Goal: Task Accomplishment & Management: Complete application form

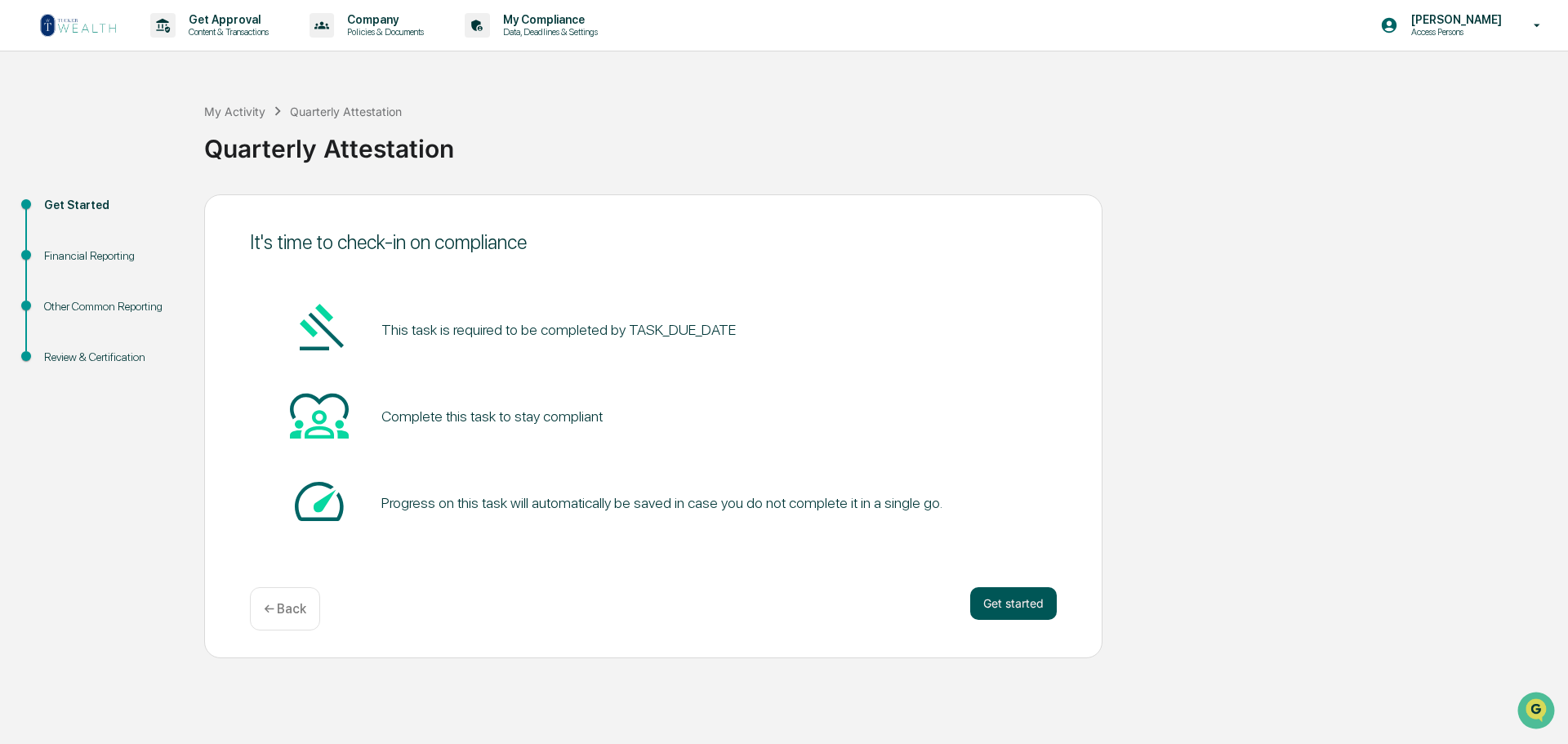
click at [1025, 603] on button "Get started" at bounding box center [1014, 604] width 87 height 33
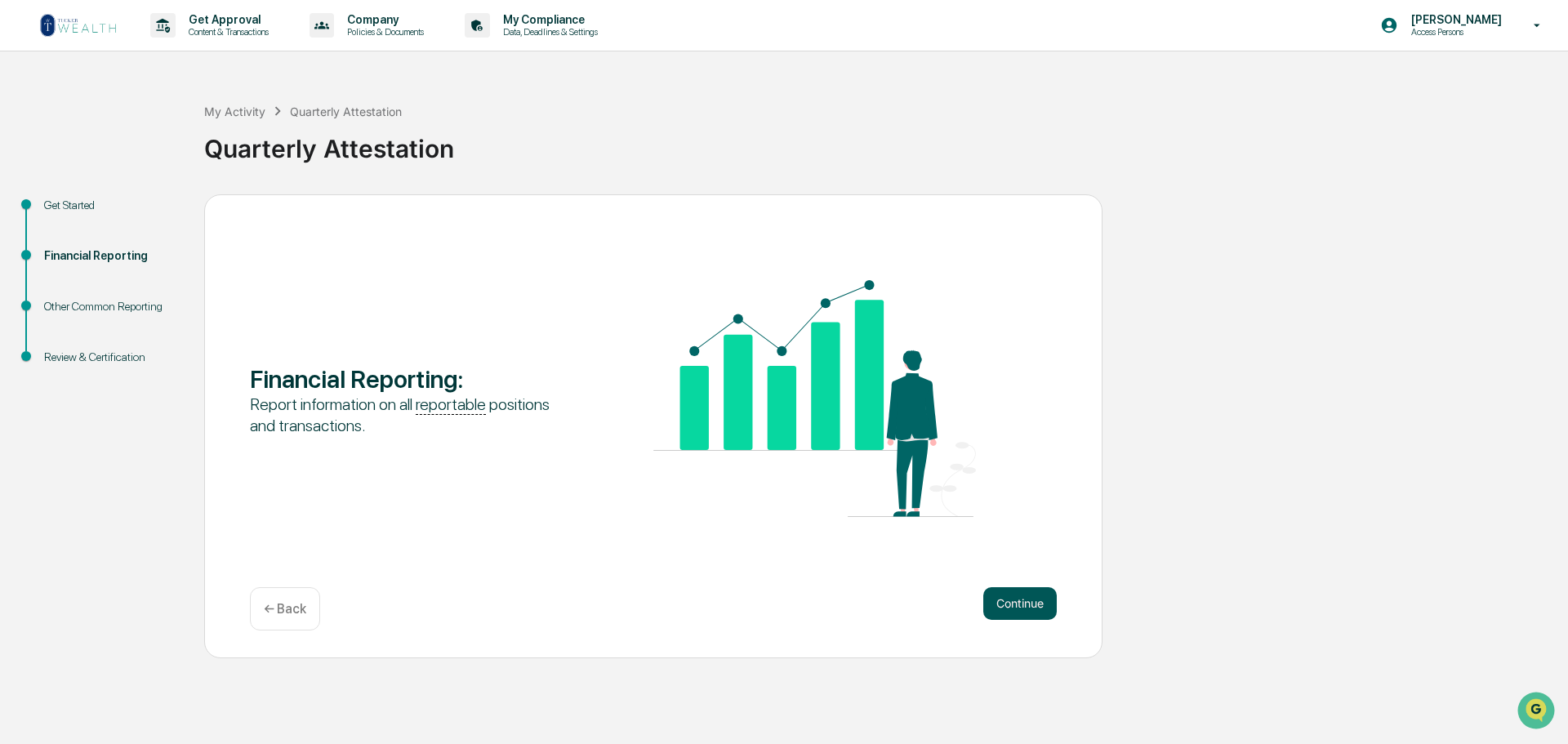
click at [1038, 610] on button "Continue" at bounding box center [1020, 604] width 74 height 33
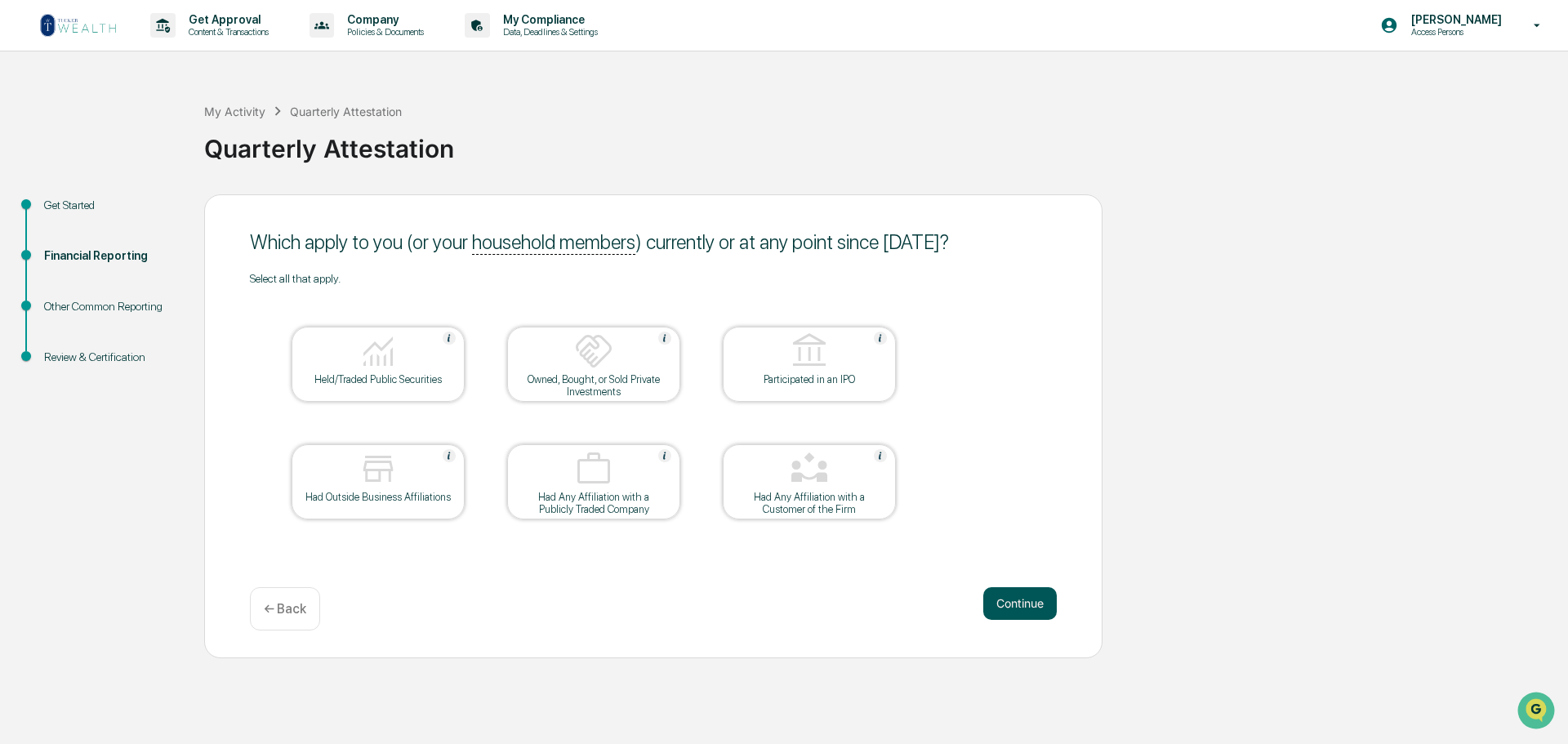
click at [1033, 616] on button "Continue" at bounding box center [1020, 604] width 74 height 33
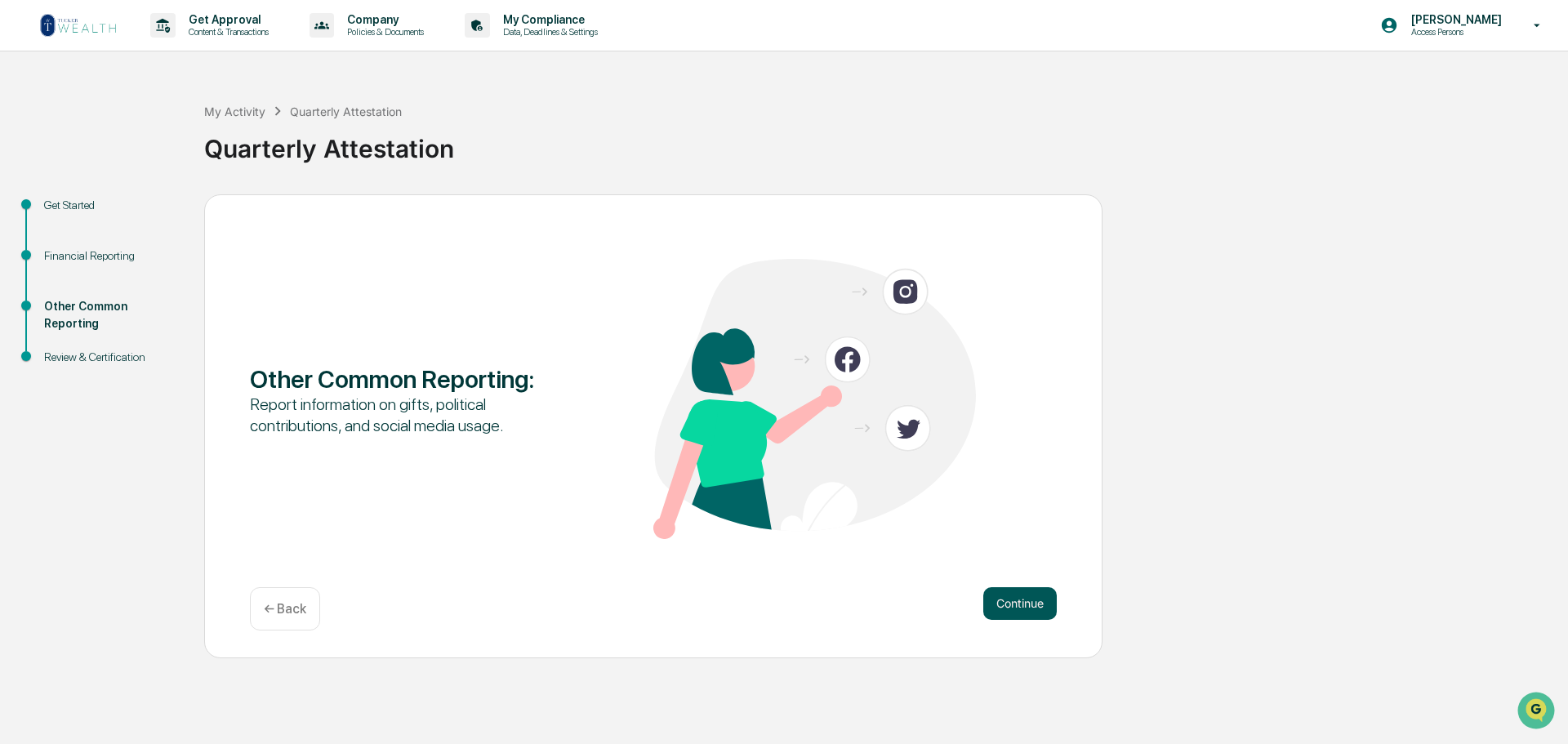
click at [1017, 599] on button "Continue" at bounding box center [1020, 604] width 74 height 33
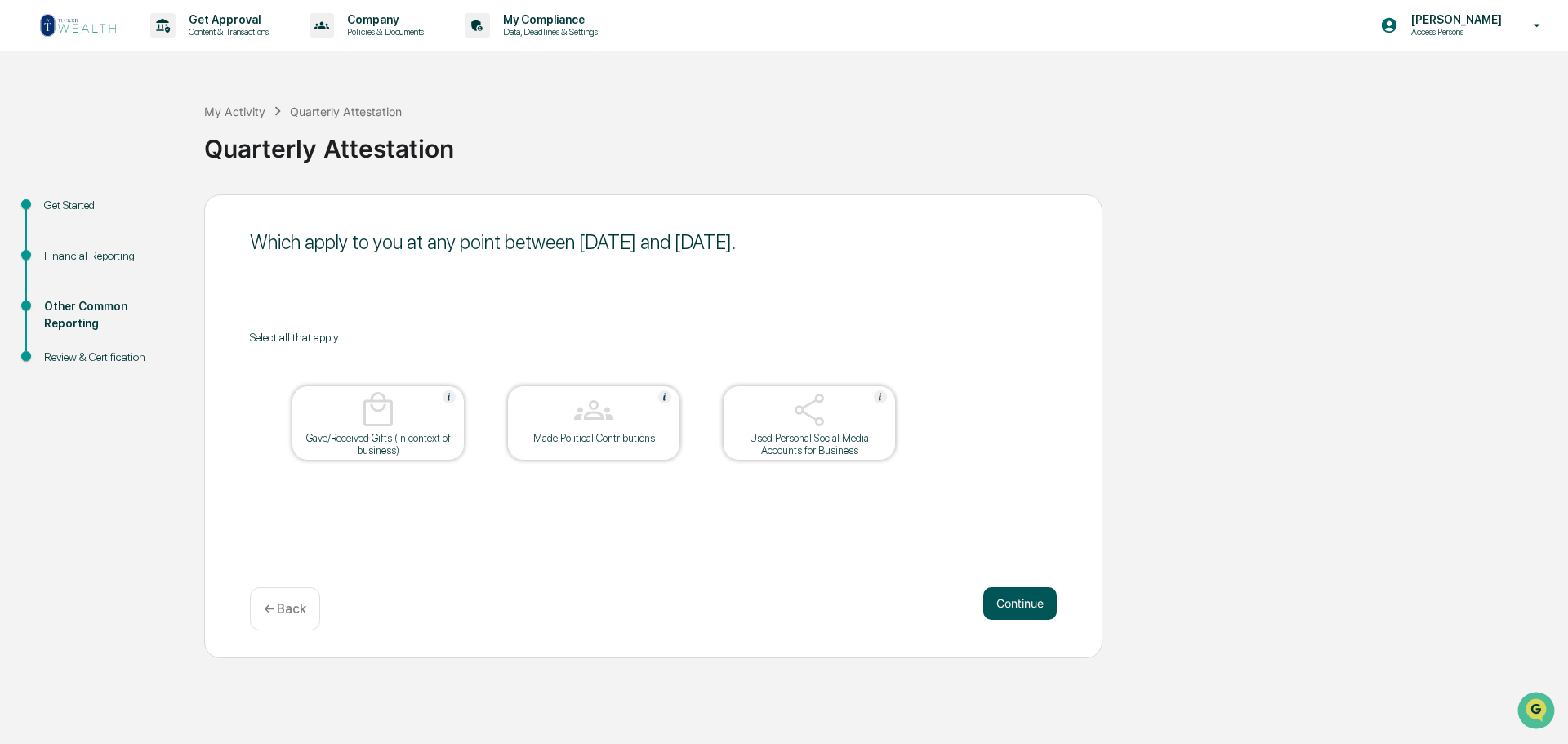
click at [1041, 616] on button "Continue" at bounding box center [1020, 604] width 74 height 33
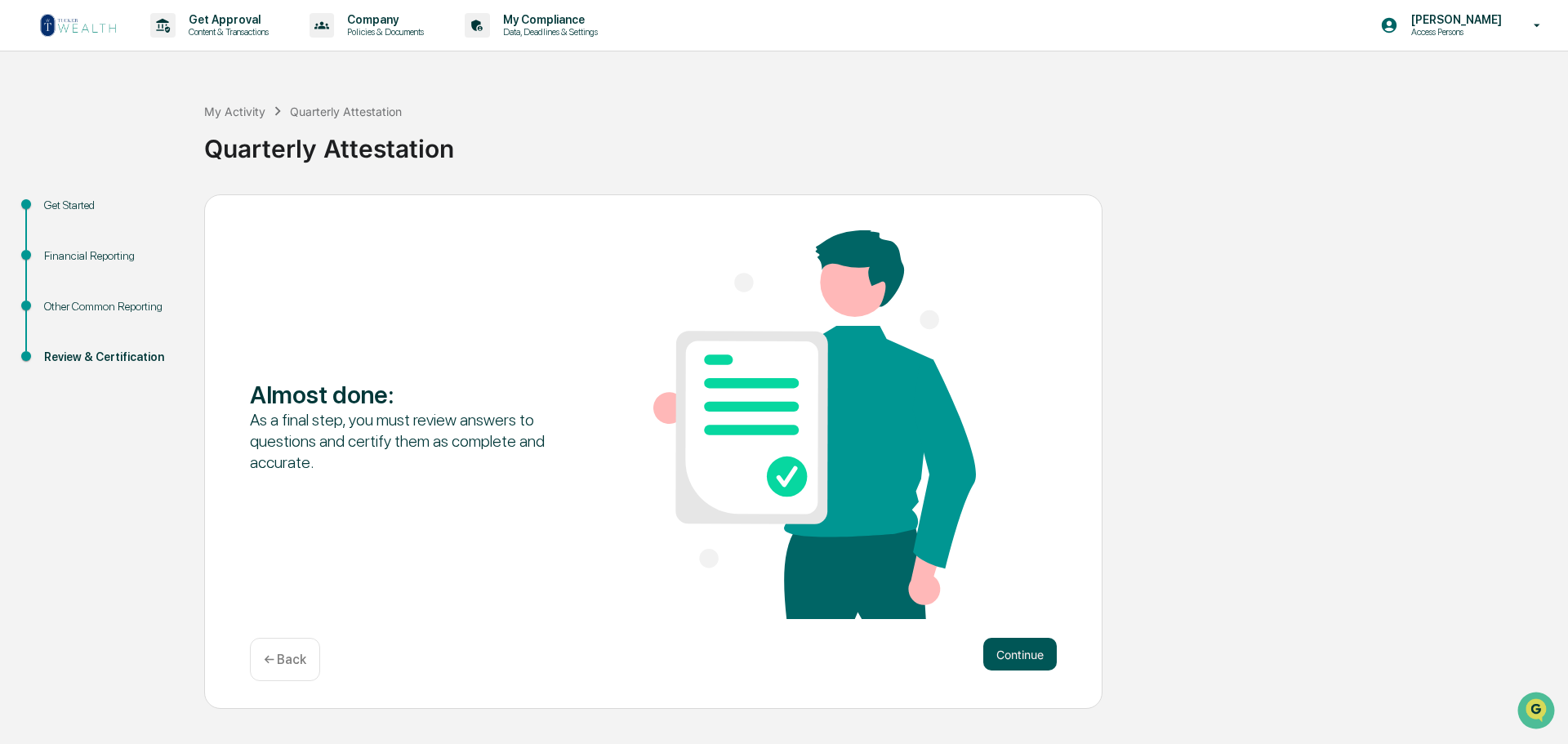
click at [1041, 656] on button "Continue" at bounding box center [1020, 655] width 74 height 33
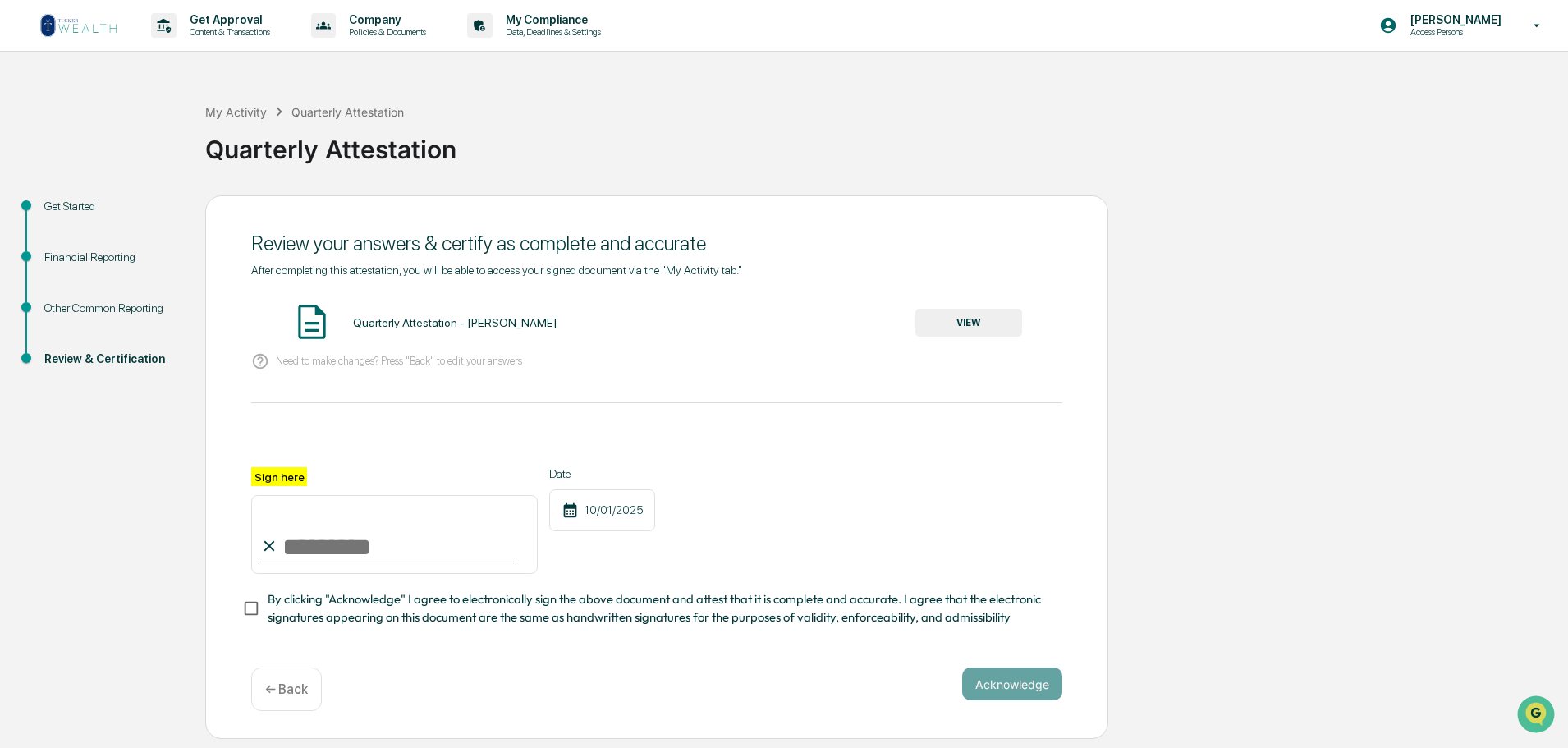
click at [967, 337] on button "VIEW" at bounding box center [968, 323] width 106 height 28
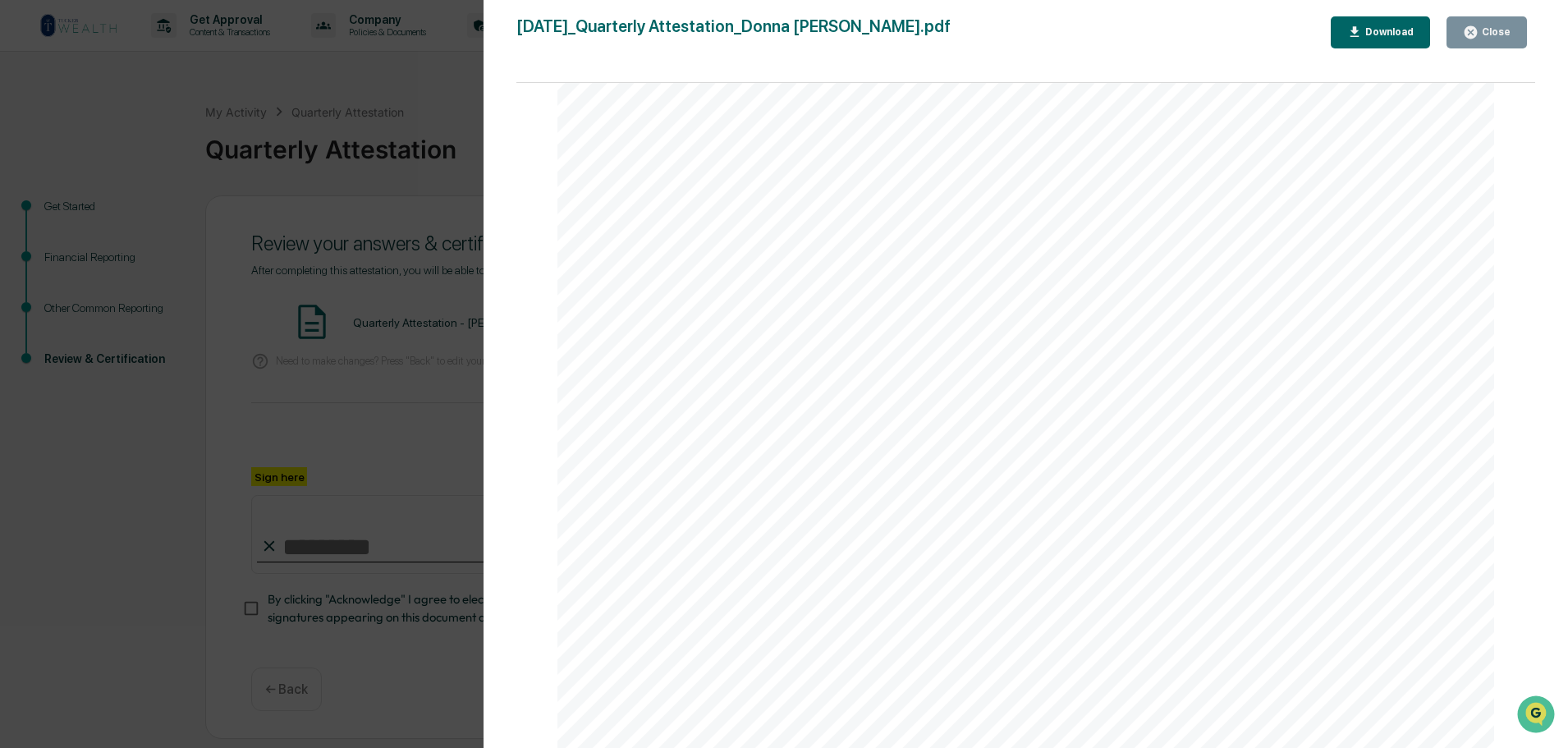
scroll to position [3473, 0]
click at [418, 70] on div "Version History 10/01/2025, 05:14 PM Donna Barnhill 2025-10-01_Quarterly Attest…" at bounding box center [784, 374] width 1568 height 748
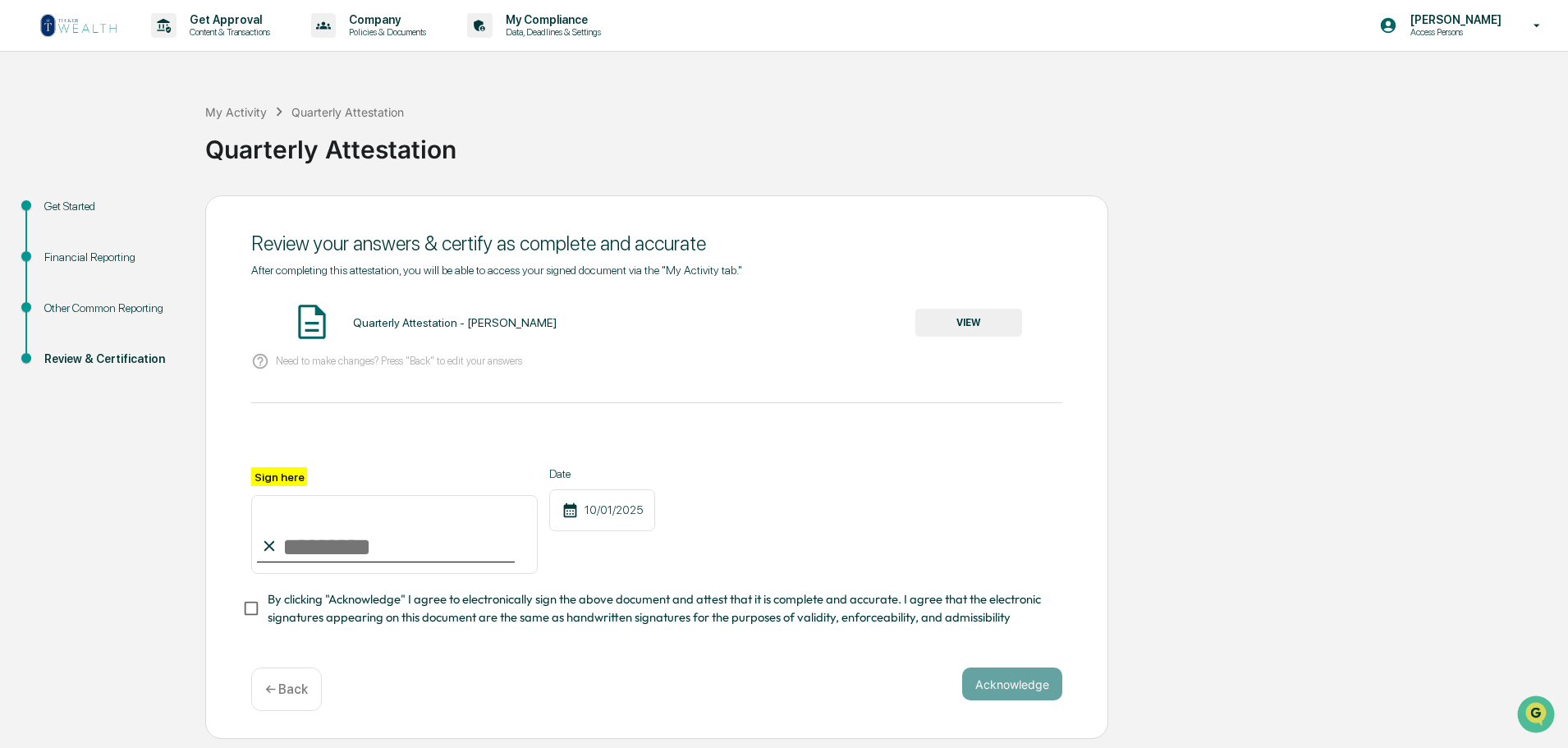
click at [269, 557] on input "Sign here" at bounding box center [394, 534] width 287 height 78
type input "**********"
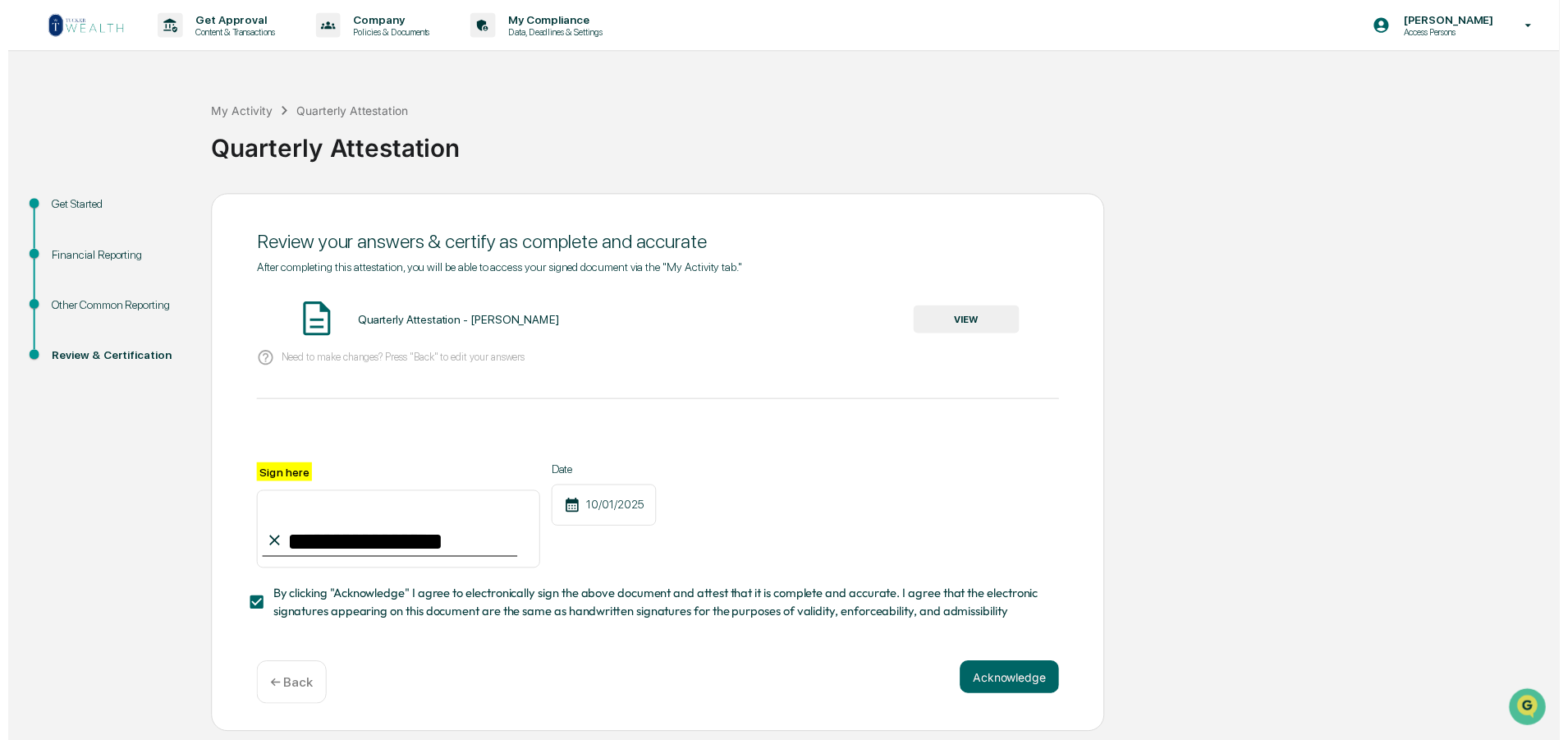
scroll to position [31, 0]
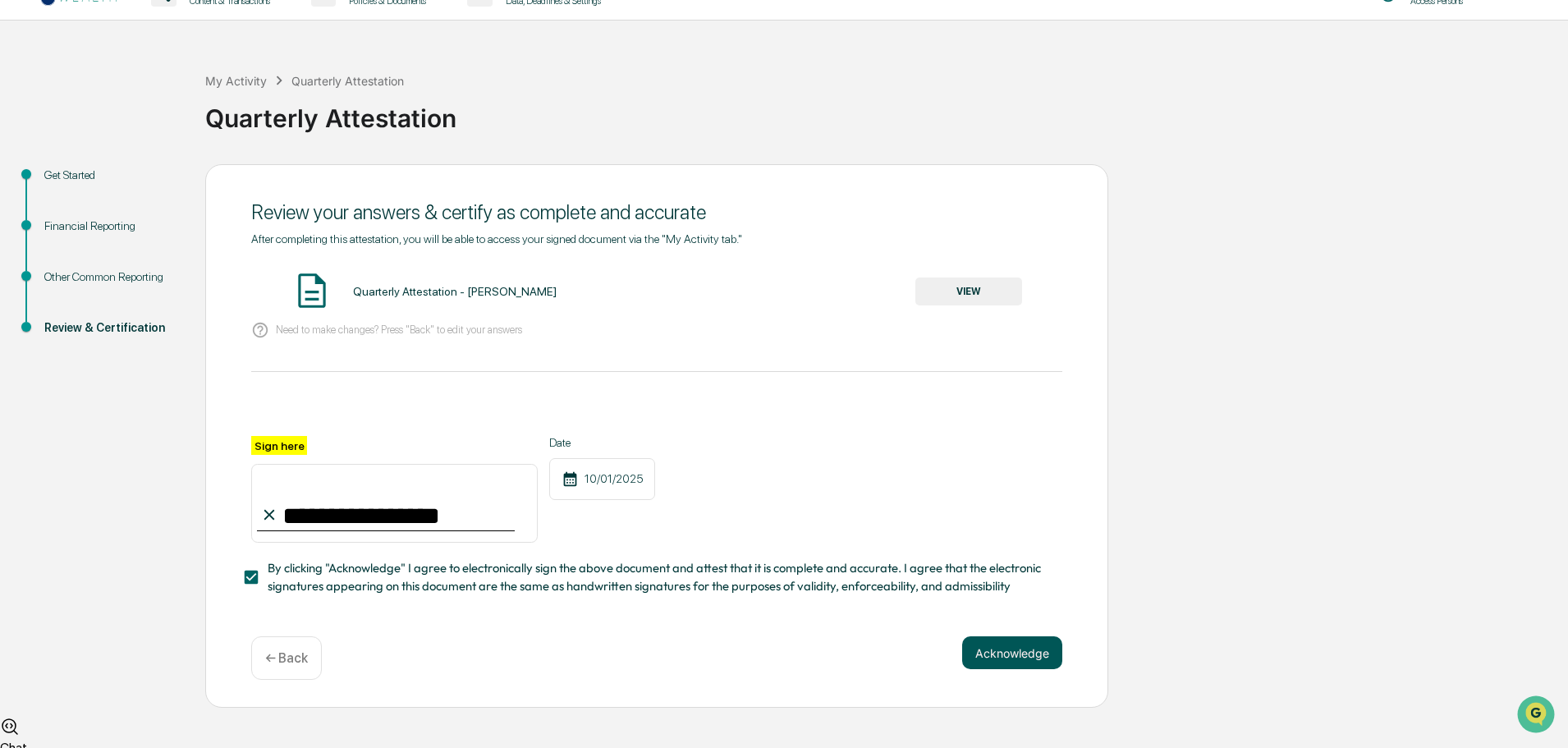
click at [986, 670] on button "Acknowledge" at bounding box center [1012, 653] width 100 height 33
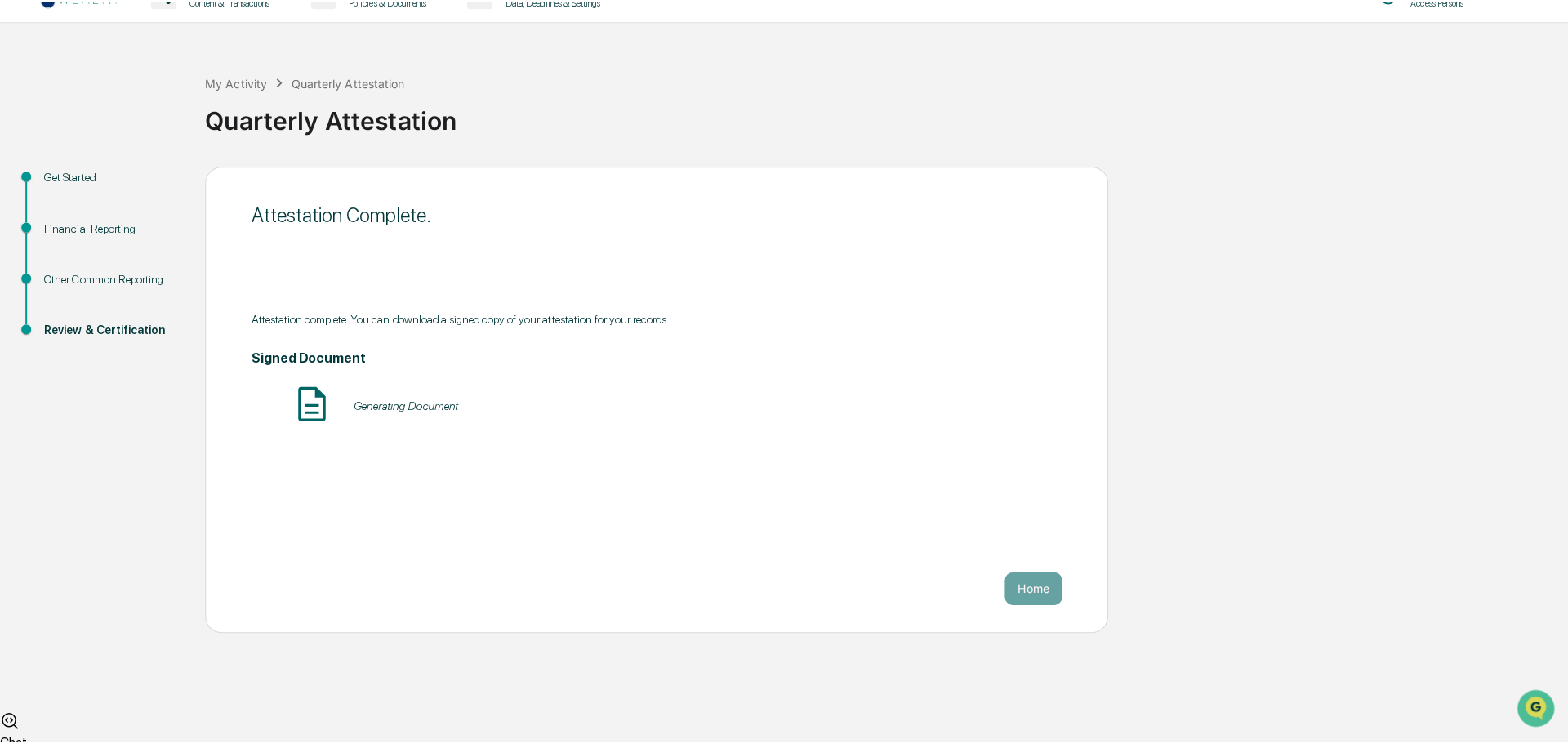
scroll to position [0, 0]
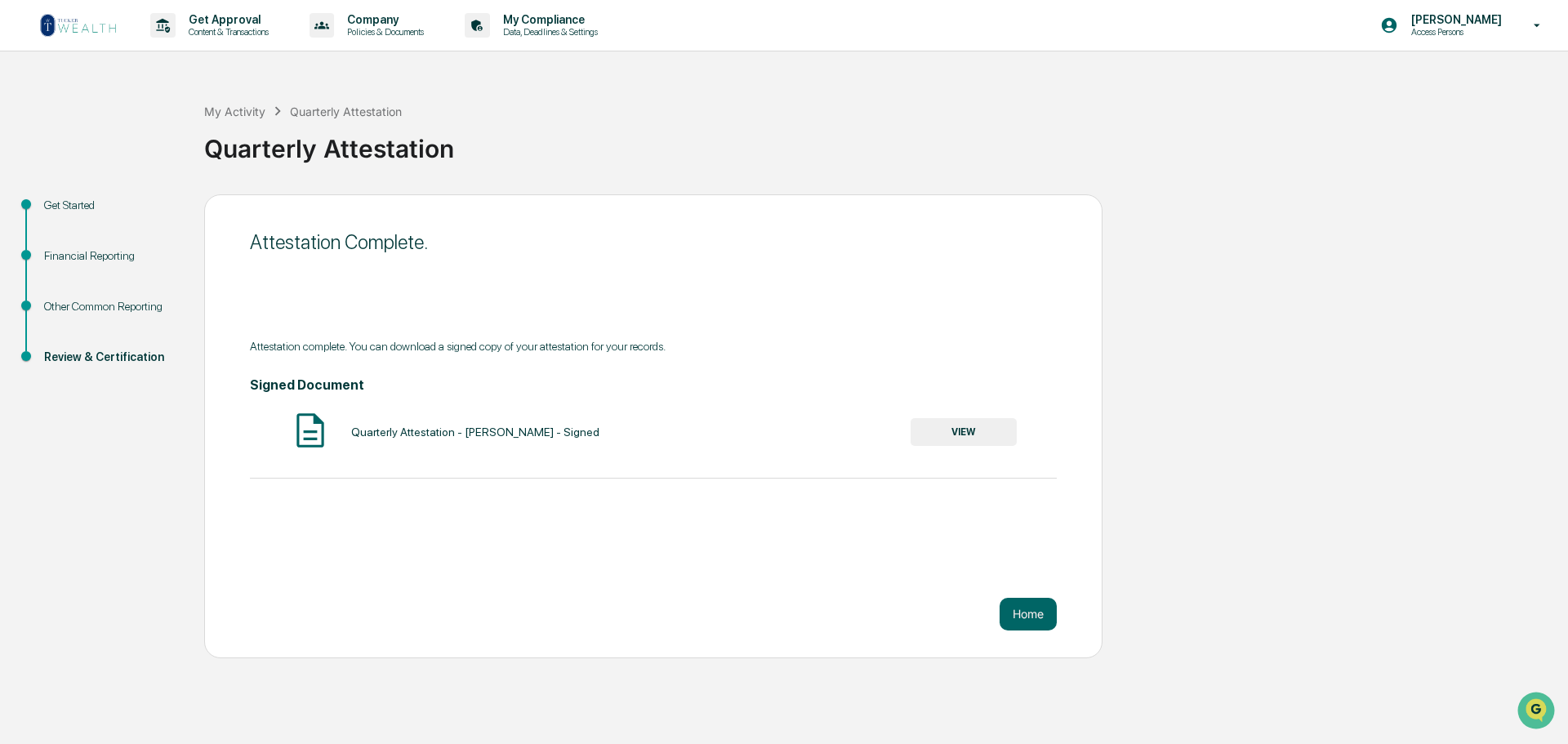
click at [973, 441] on button "VIEW" at bounding box center [964, 432] width 106 height 28
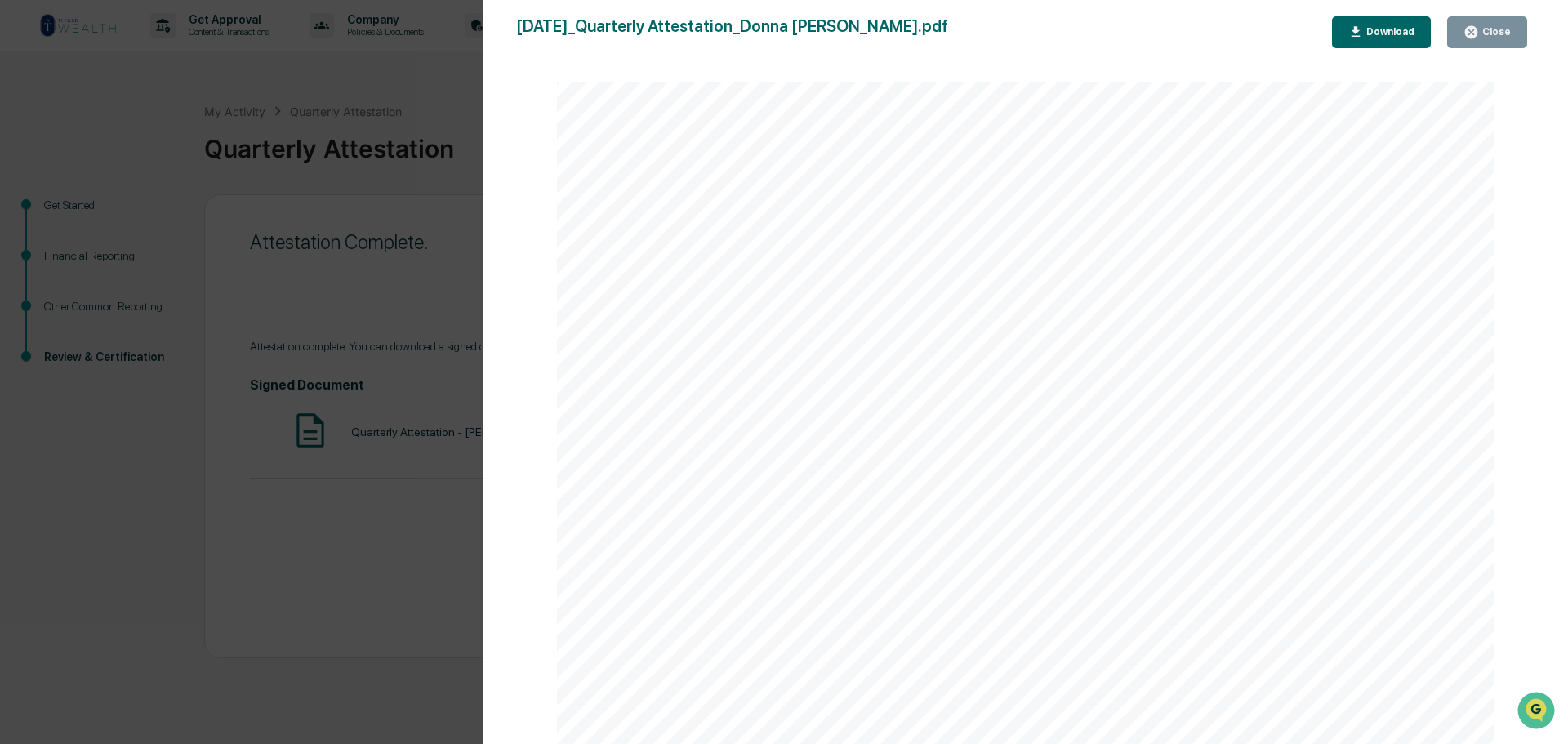
scroll to position [3032, 0]
click at [431, 61] on div "Version History 10/01/2025, 05:14 PM Donna Barnhill 2025-10-01_Quarterly Attest…" at bounding box center [784, 372] width 1568 height 744
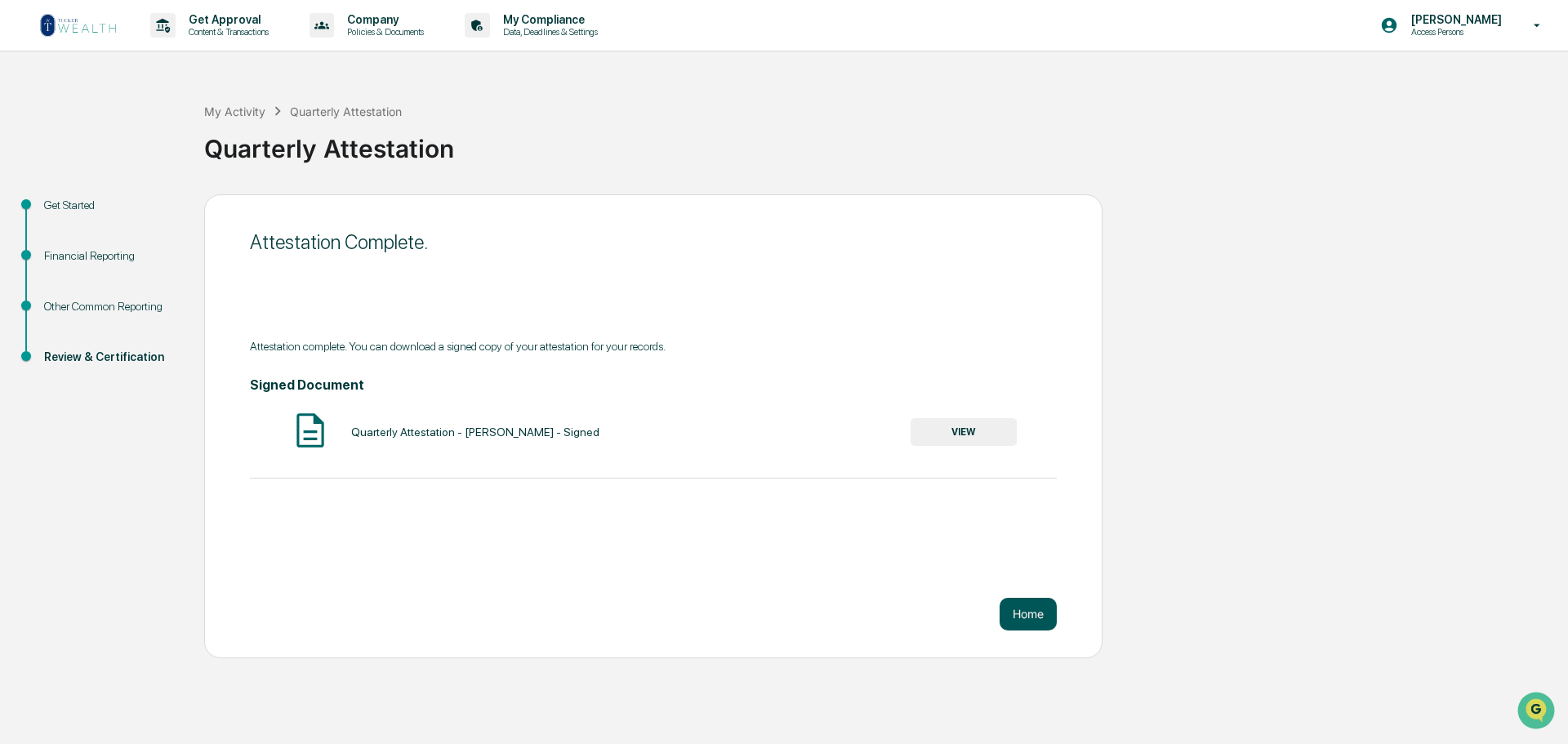
click at [1038, 624] on button "Home" at bounding box center [1029, 614] width 57 height 33
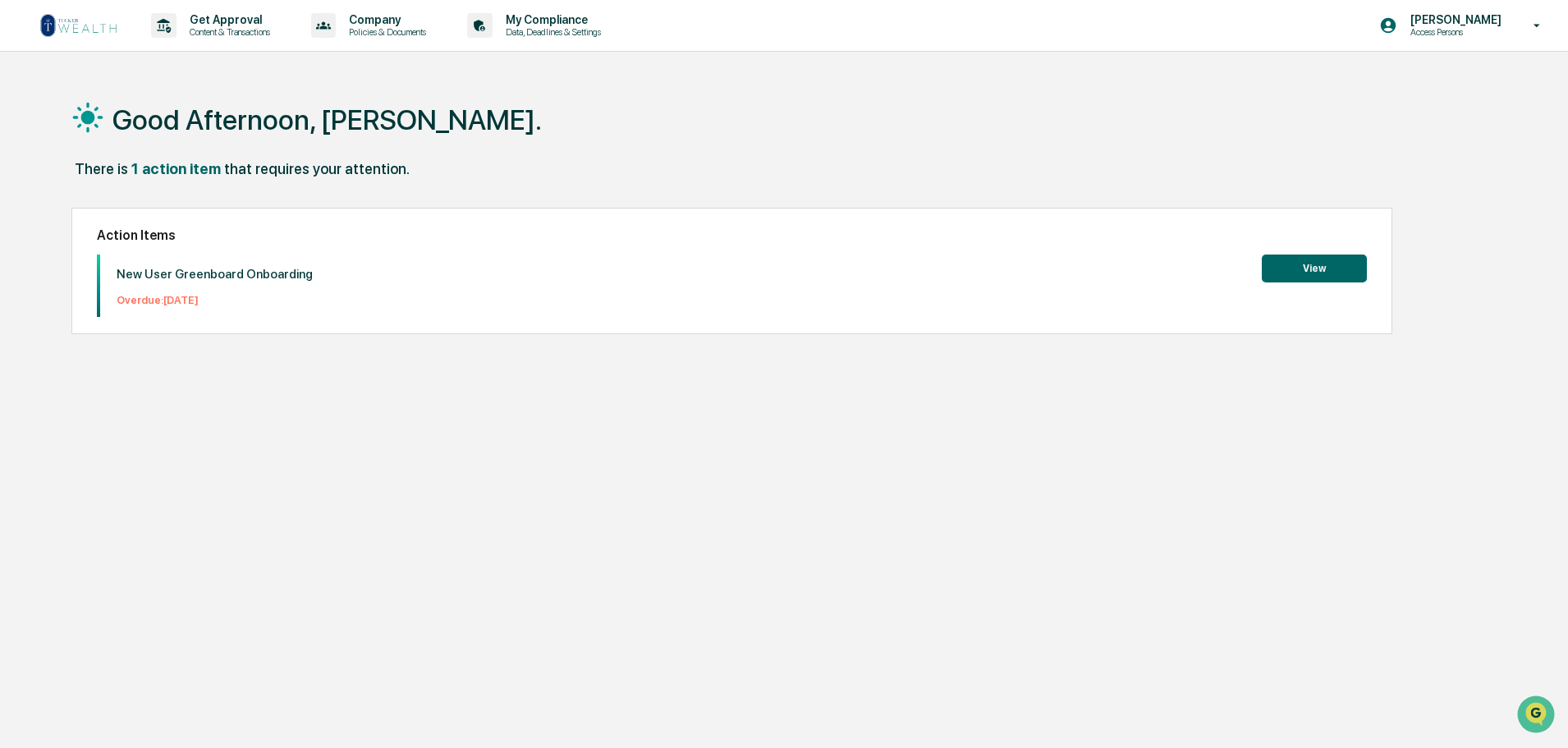
click at [1303, 275] on button "View" at bounding box center [1314, 269] width 105 height 28
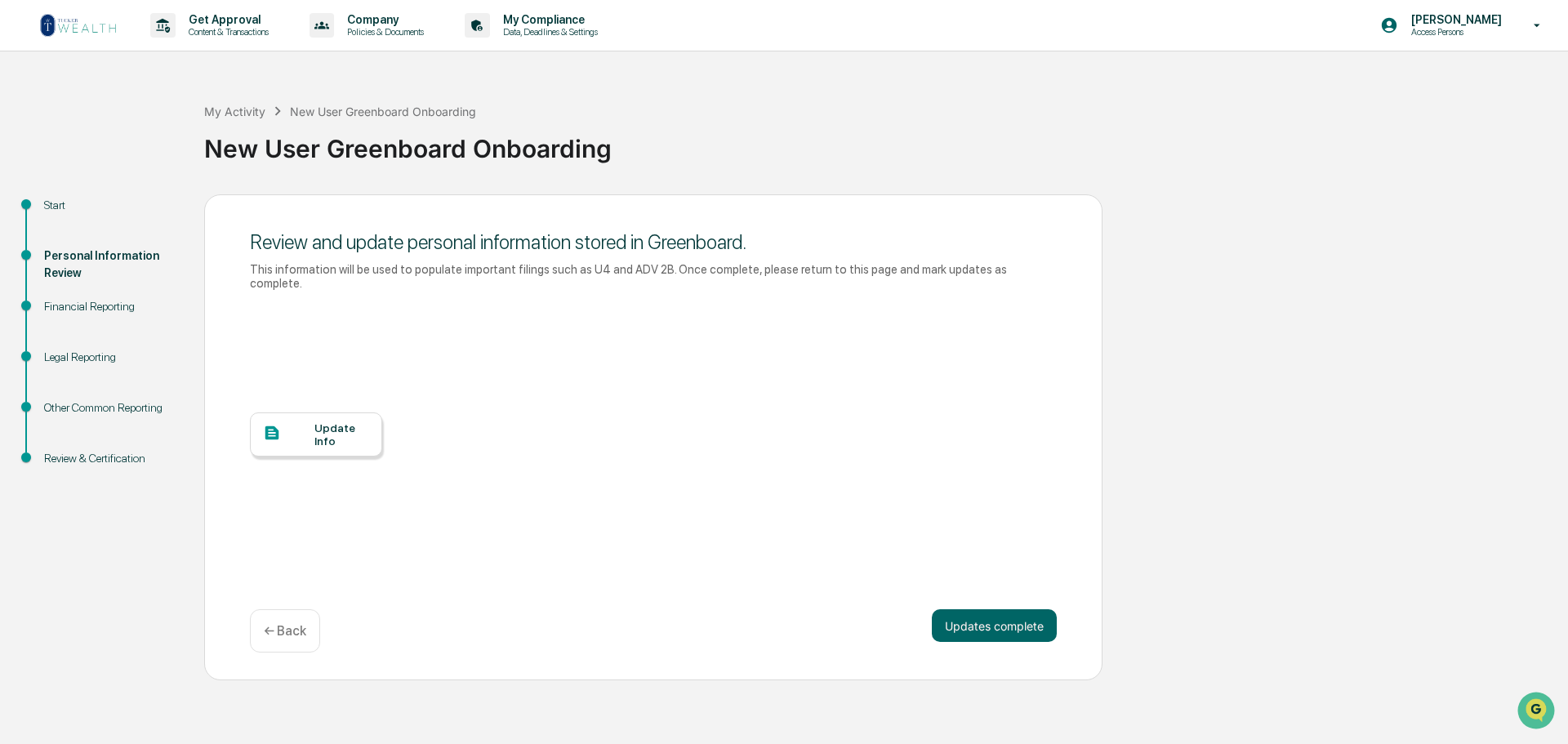
click at [317, 439] on div "Update Info" at bounding box center [342, 434] width 55 height 26
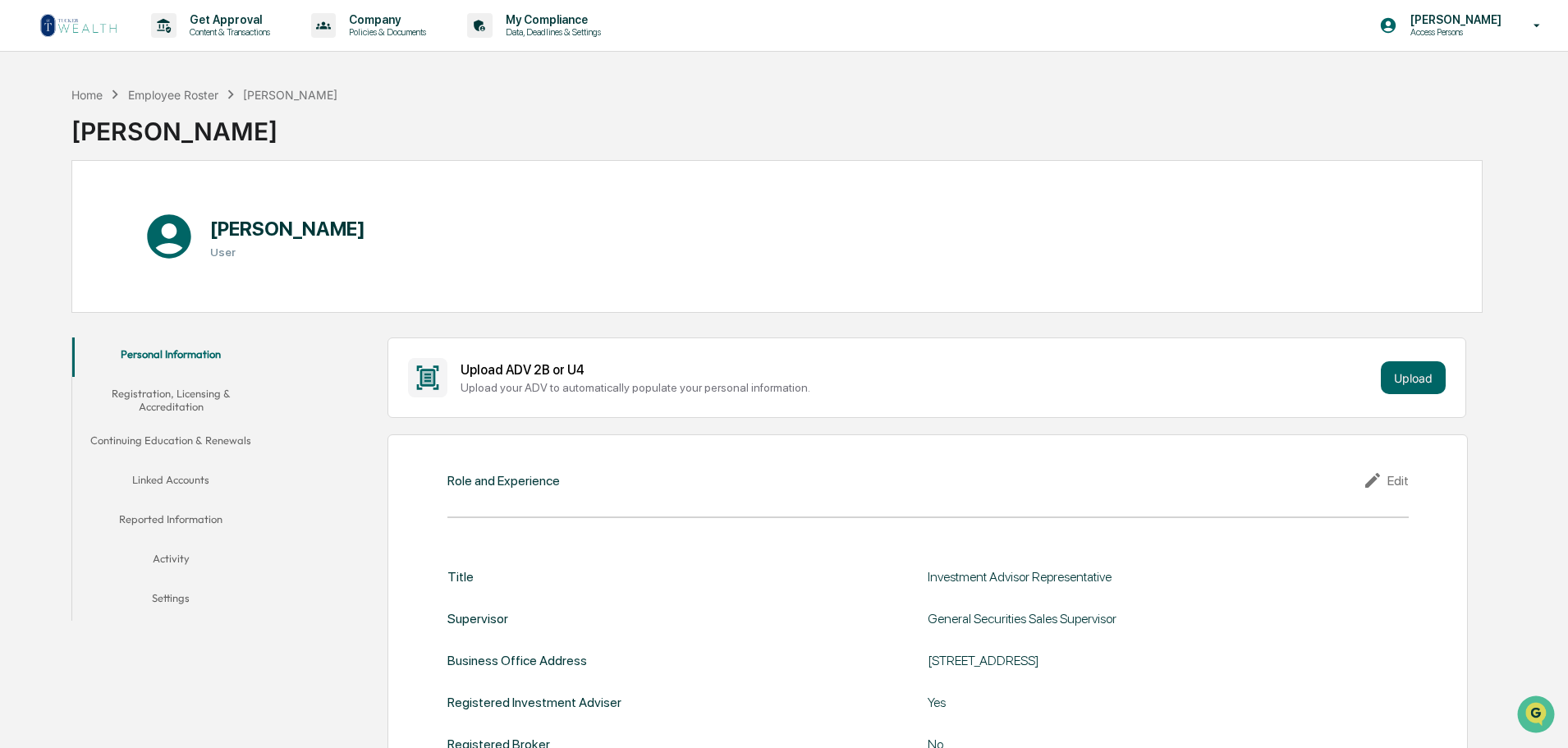
click at [205, 402] on button "Registration, Licensing & Accreditation" at bounding box center [171, 400] width 197 height 47
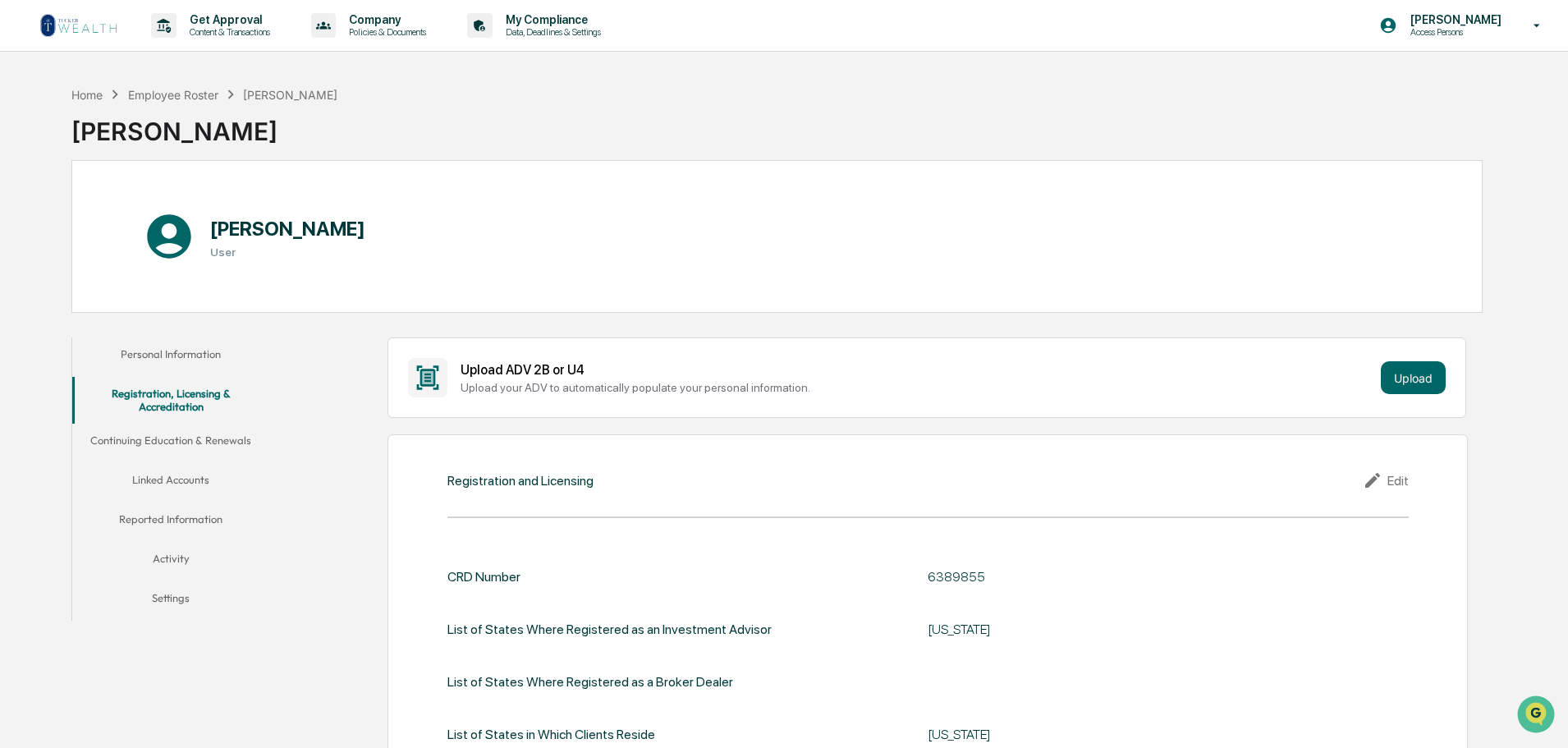
click at [155, 451] on button "Continuing Education & Renewals" at bounding box center [171, 443] width 197 height 39
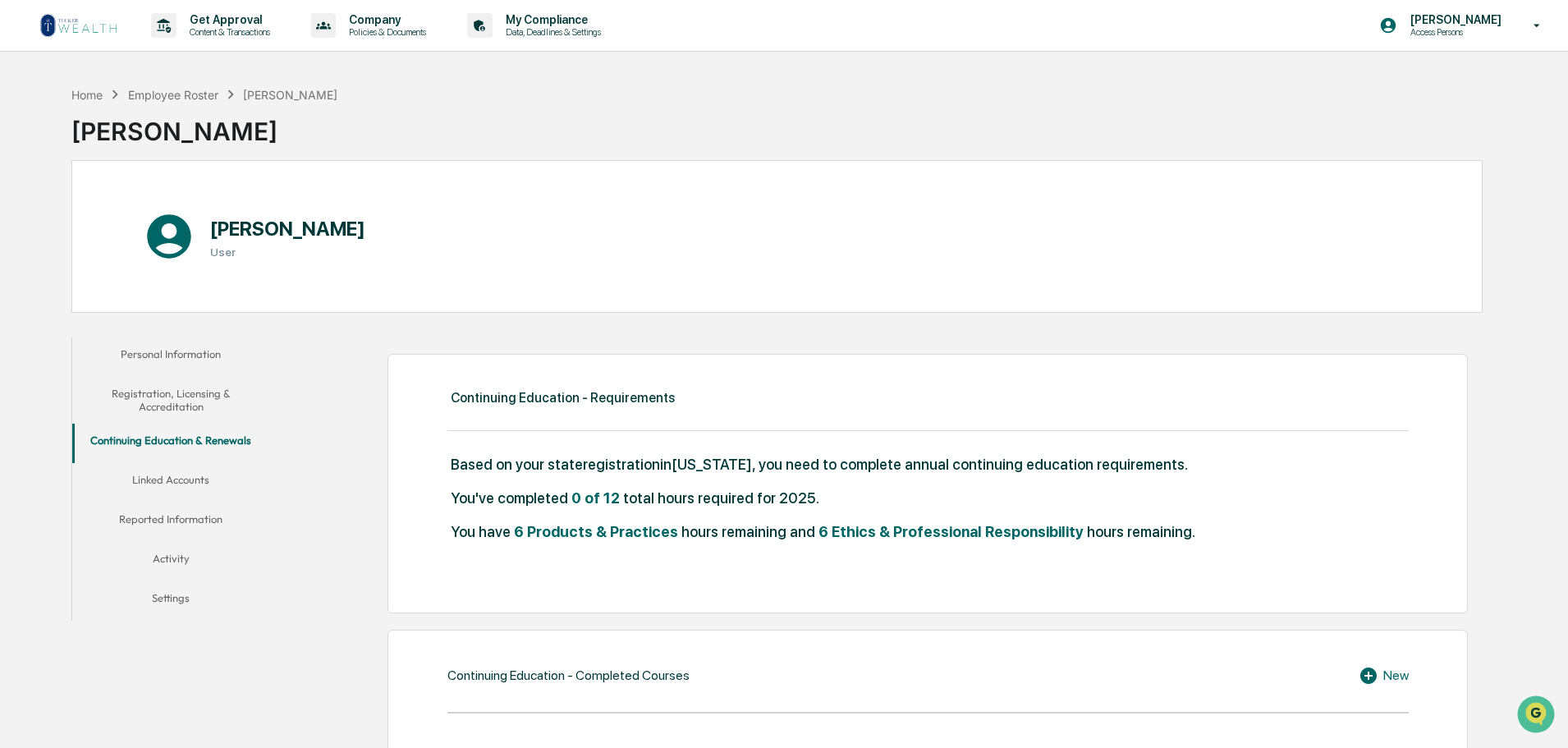
click at [166, 489] on button "Linked Accounts" at bounding box center [171, 482] width 197 height 39
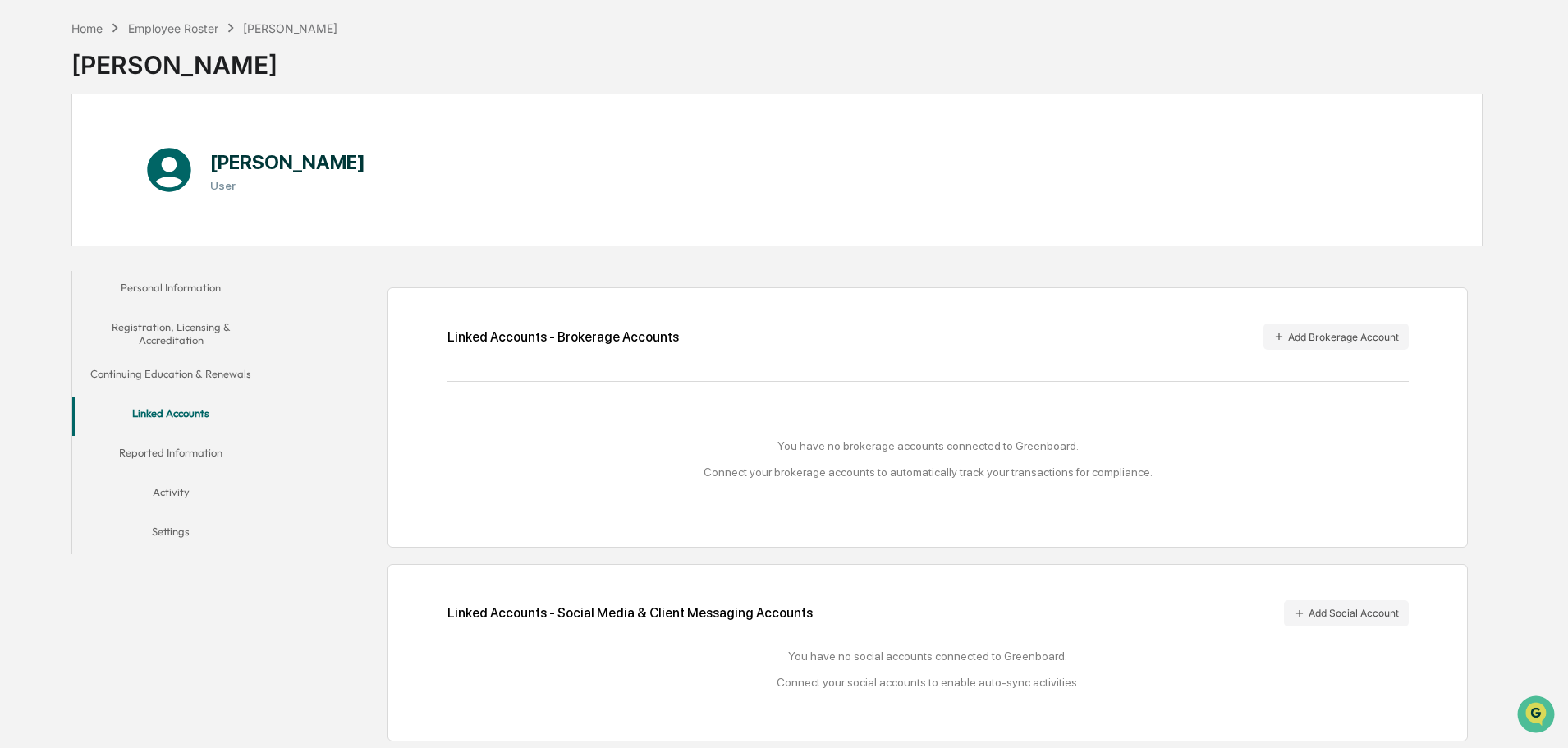
scroll to position [103, 0]
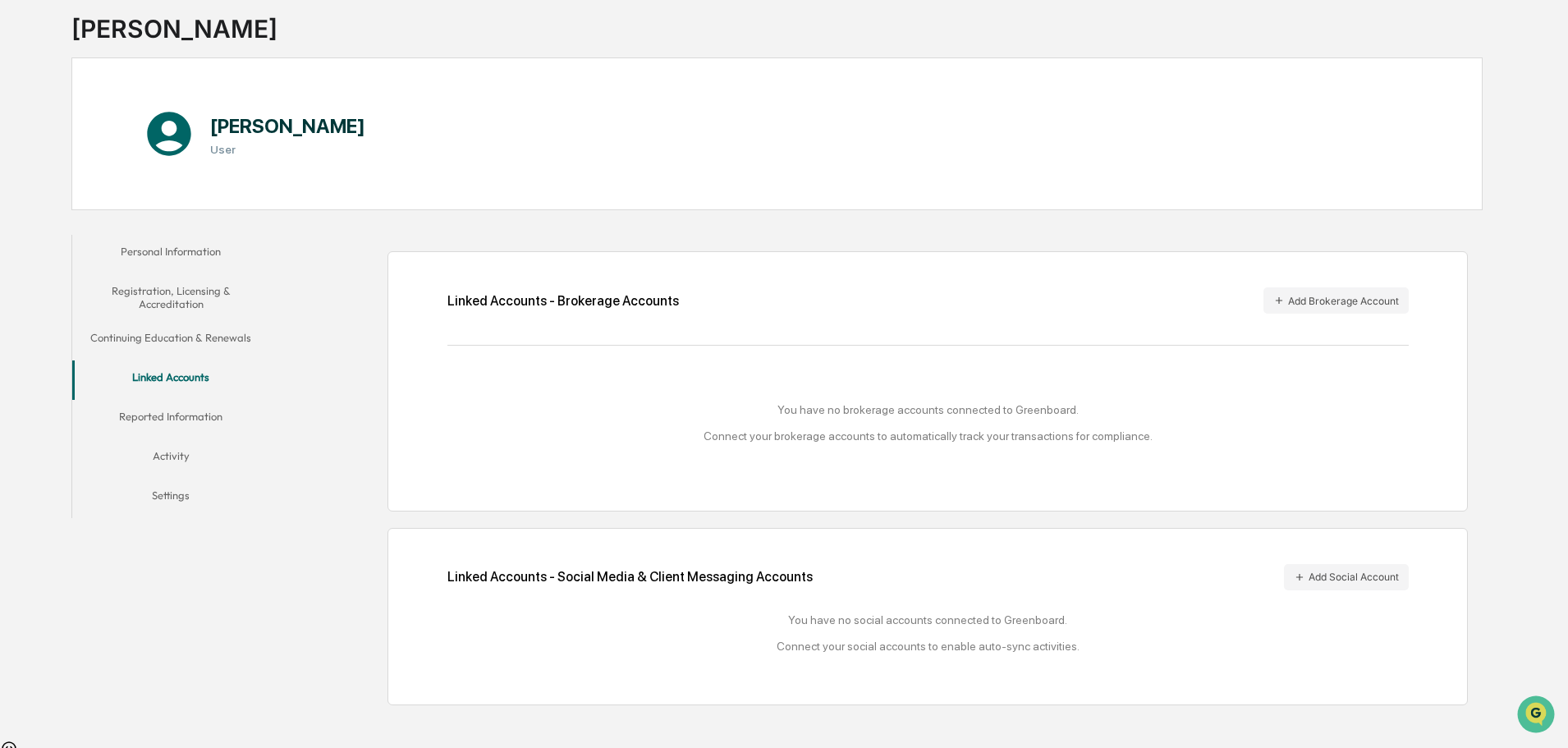
click at [218, 425] on button "Reported Information" at bounding box center [171, 419] width 197 height 39
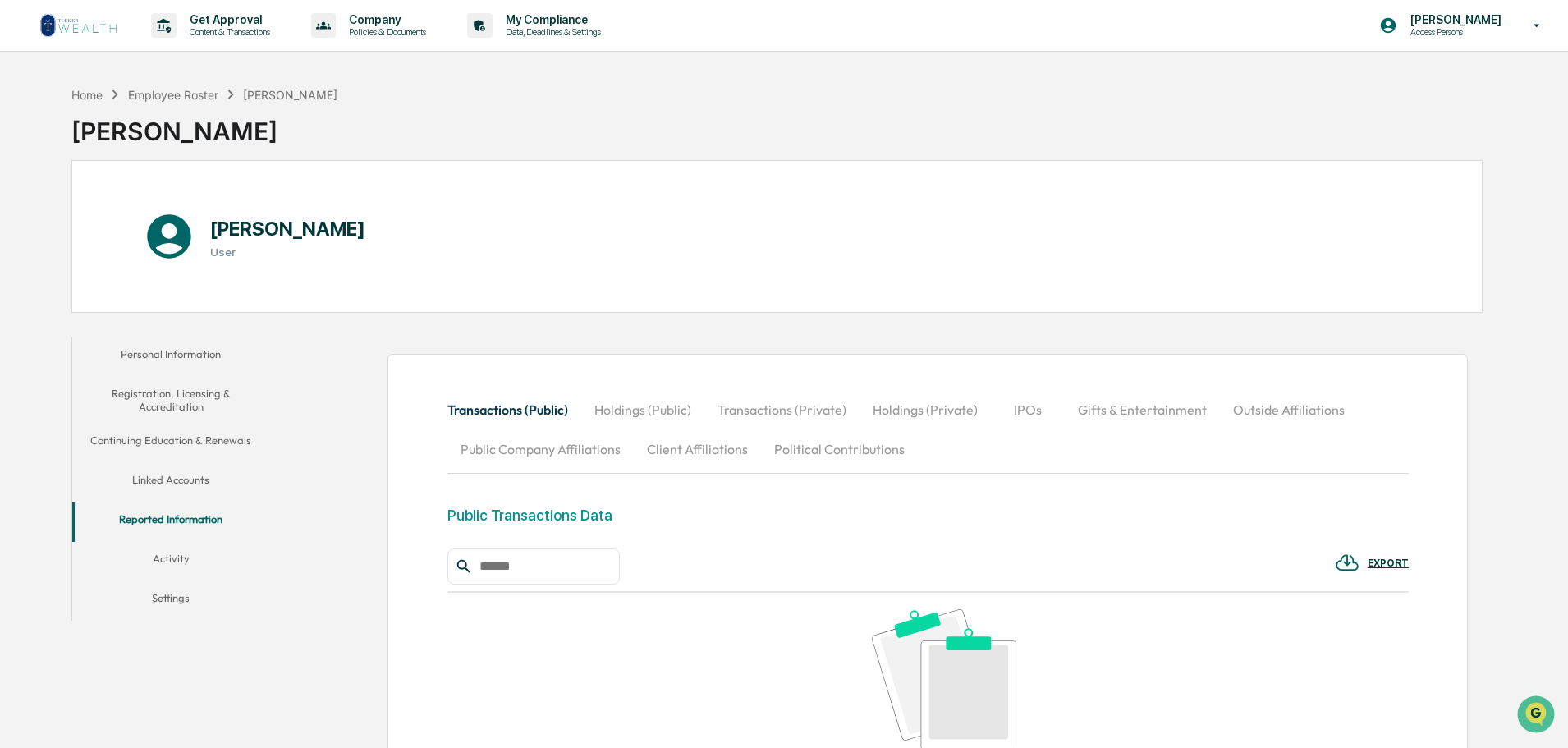
click at [176, 567] on button "Activity" at bounding box center [171, 561] width 197 height 39
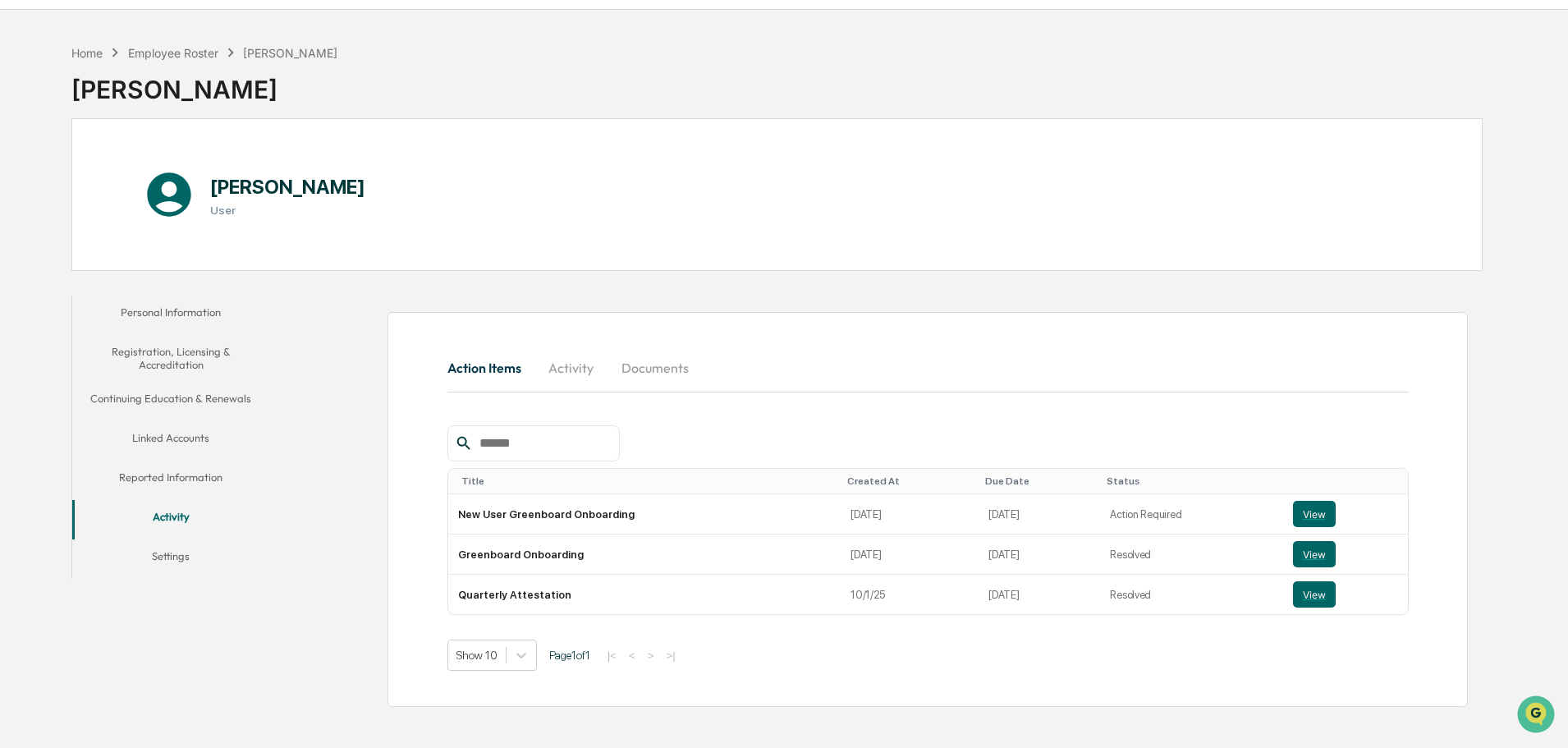
scroll to position [78, 0]
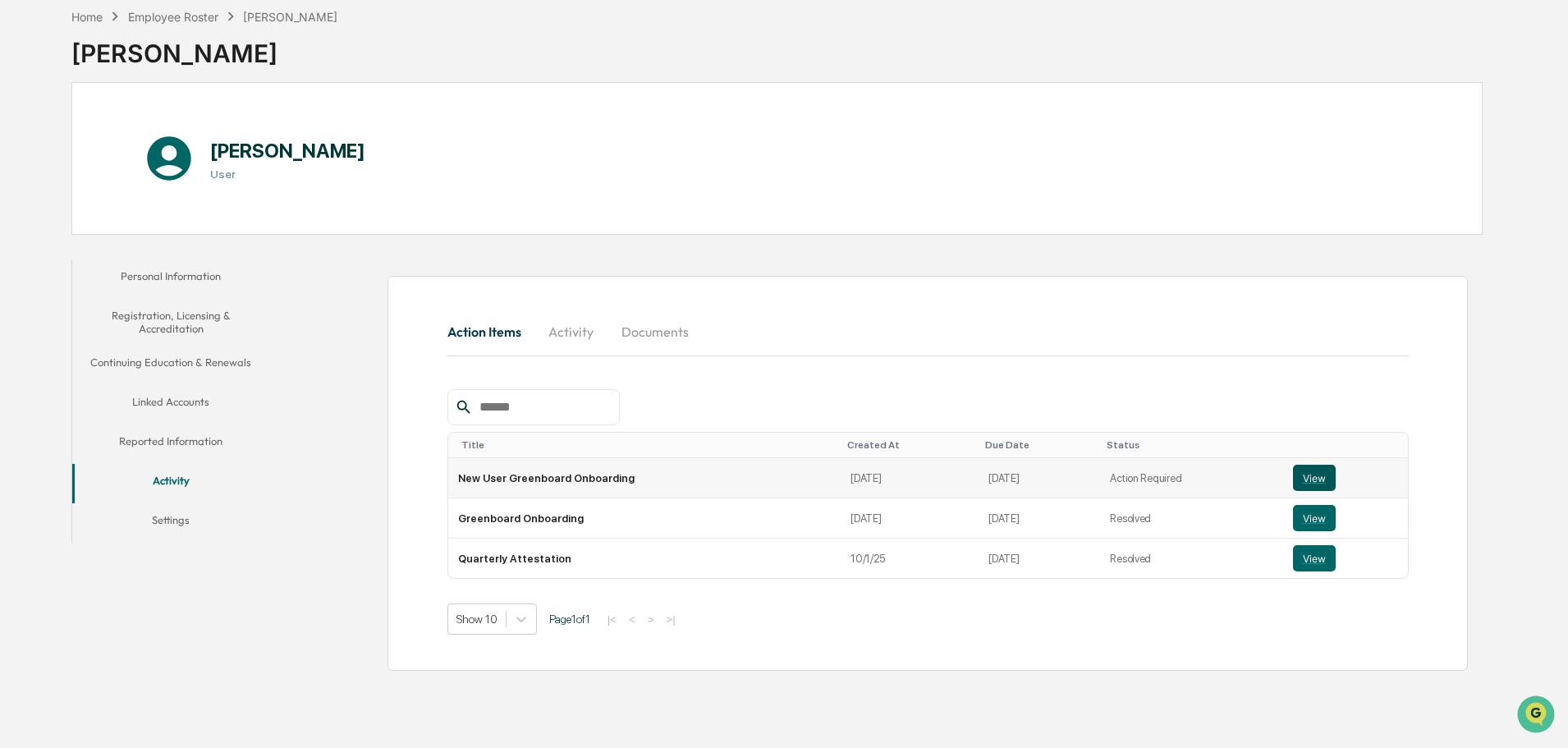
click at [1307, 487] on button "View" at bounding box center [1313, 478] width 43 height 26
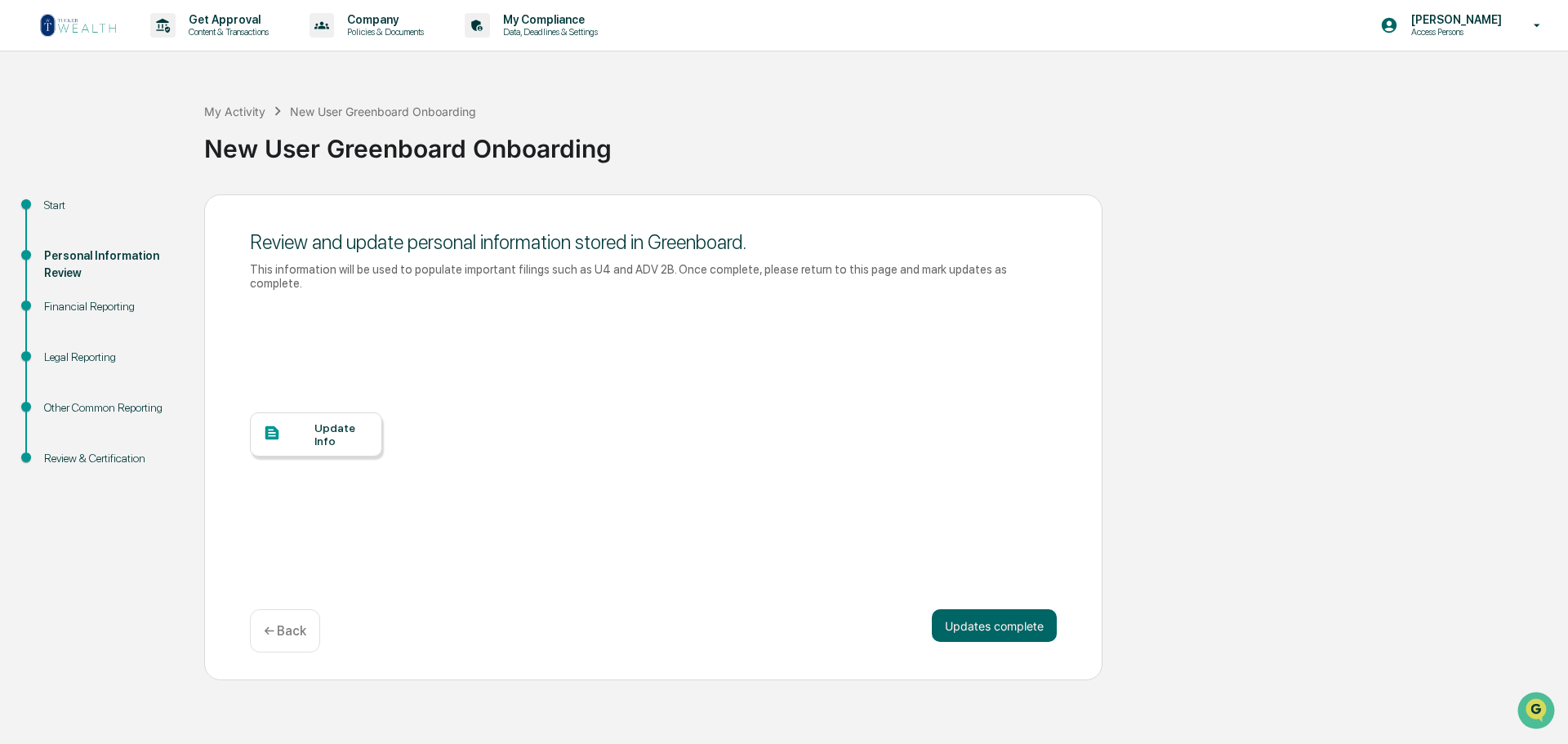
click at [304, 444] on div at bounding box center [288, 434] width 51 height 21
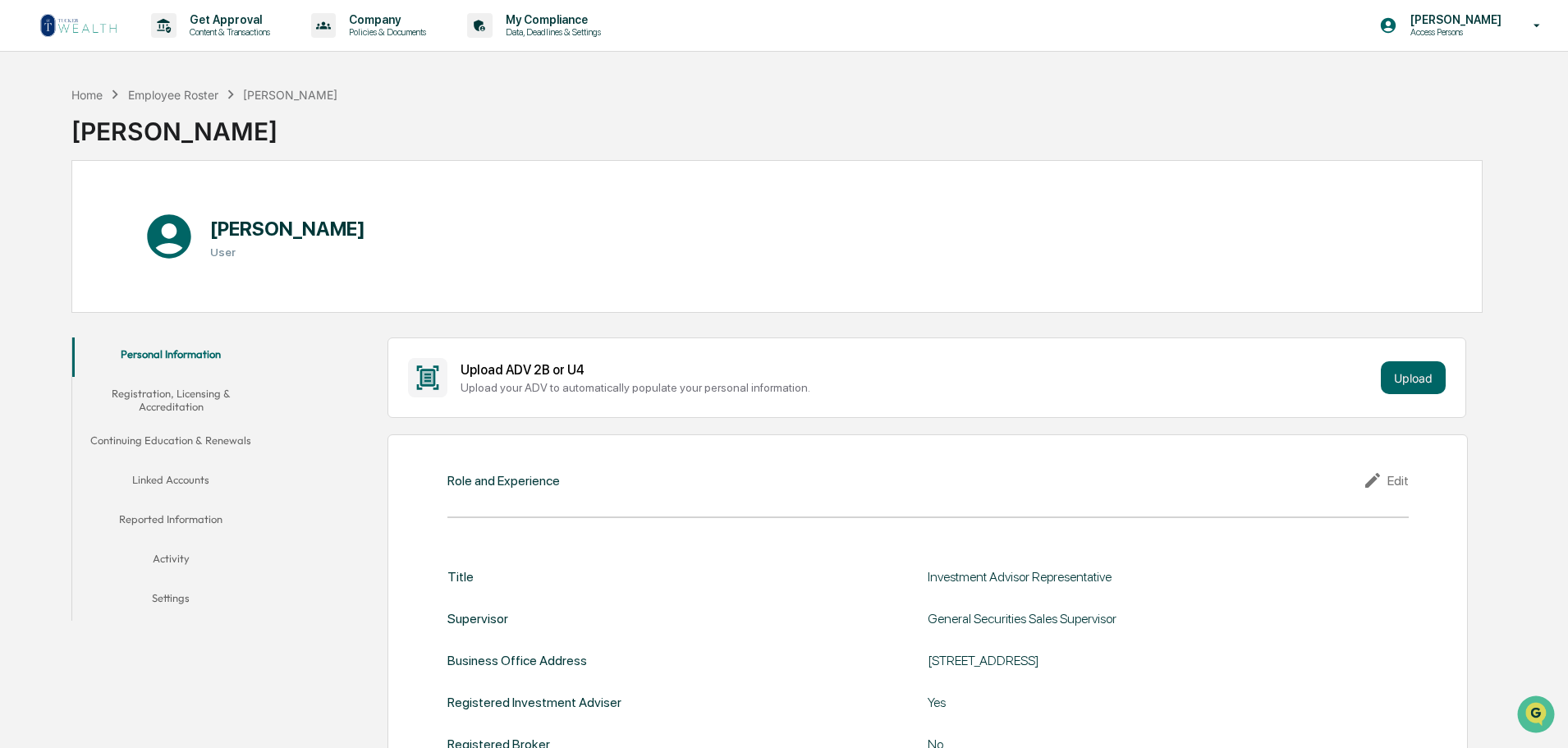
click at [201, 528] on button "Reported Information" at bounding box center [171, 521] width 197 height 39
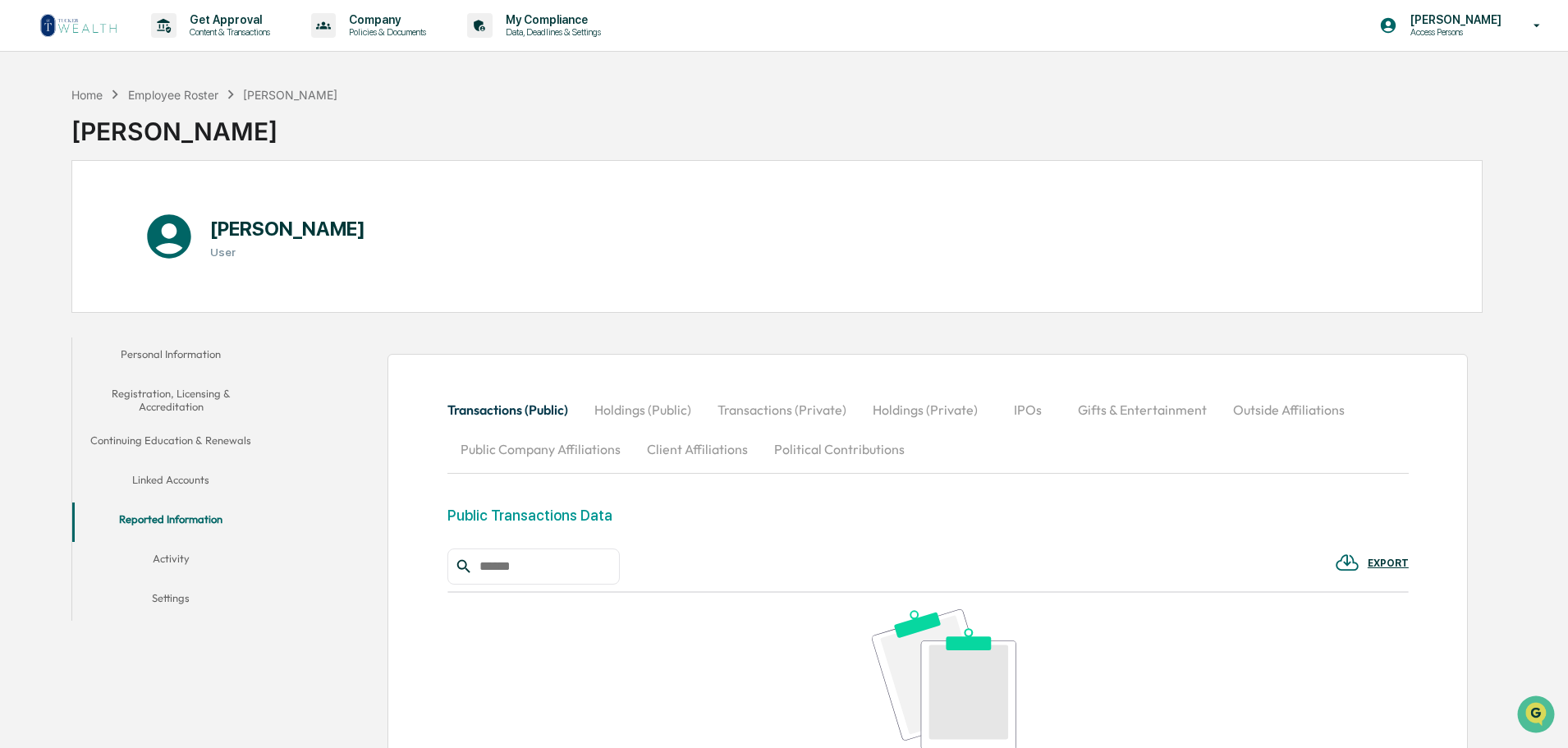
click at [178, 565] on button "Activity" at bounding box center [171, 561] width 197 height 39
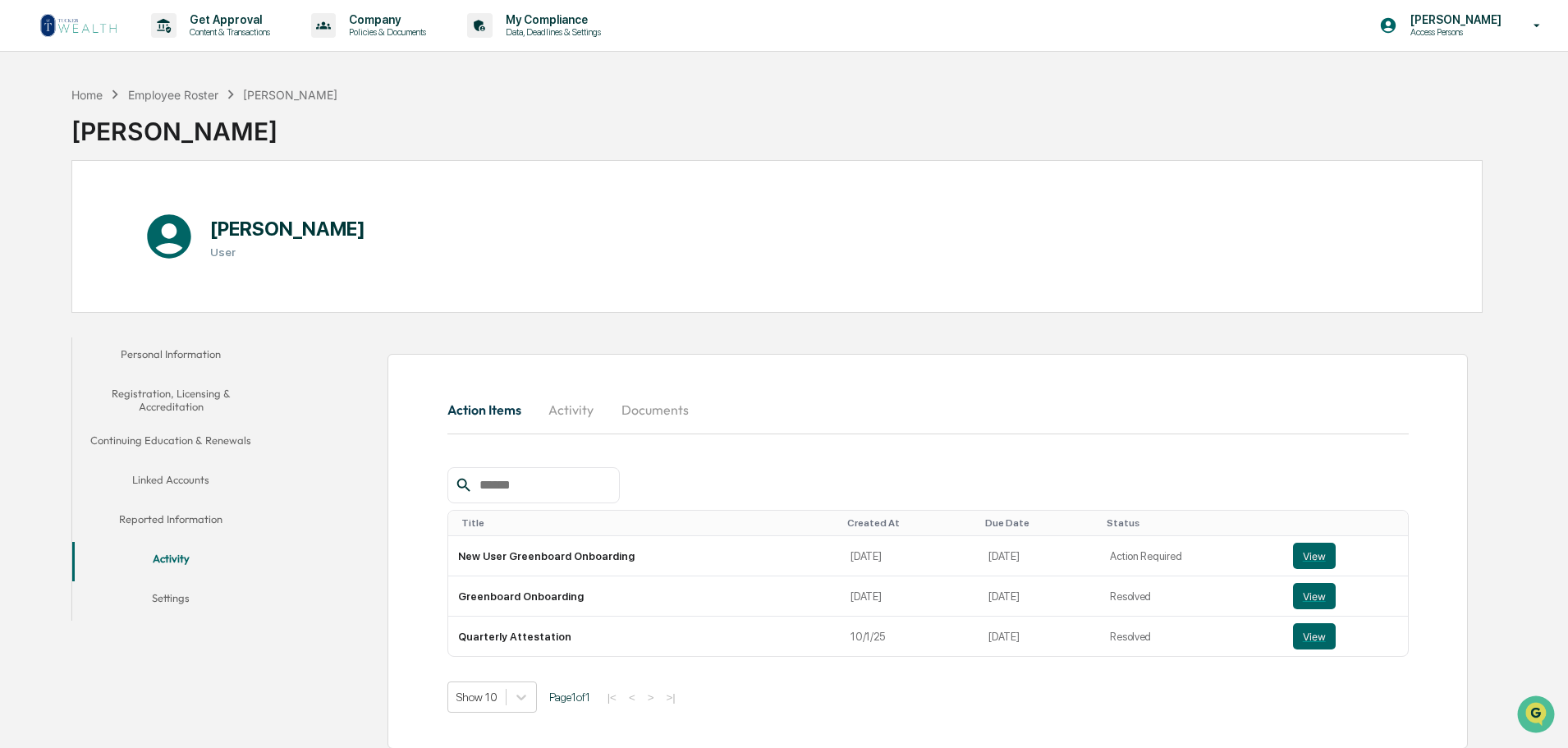
scroll to position [78, 0]
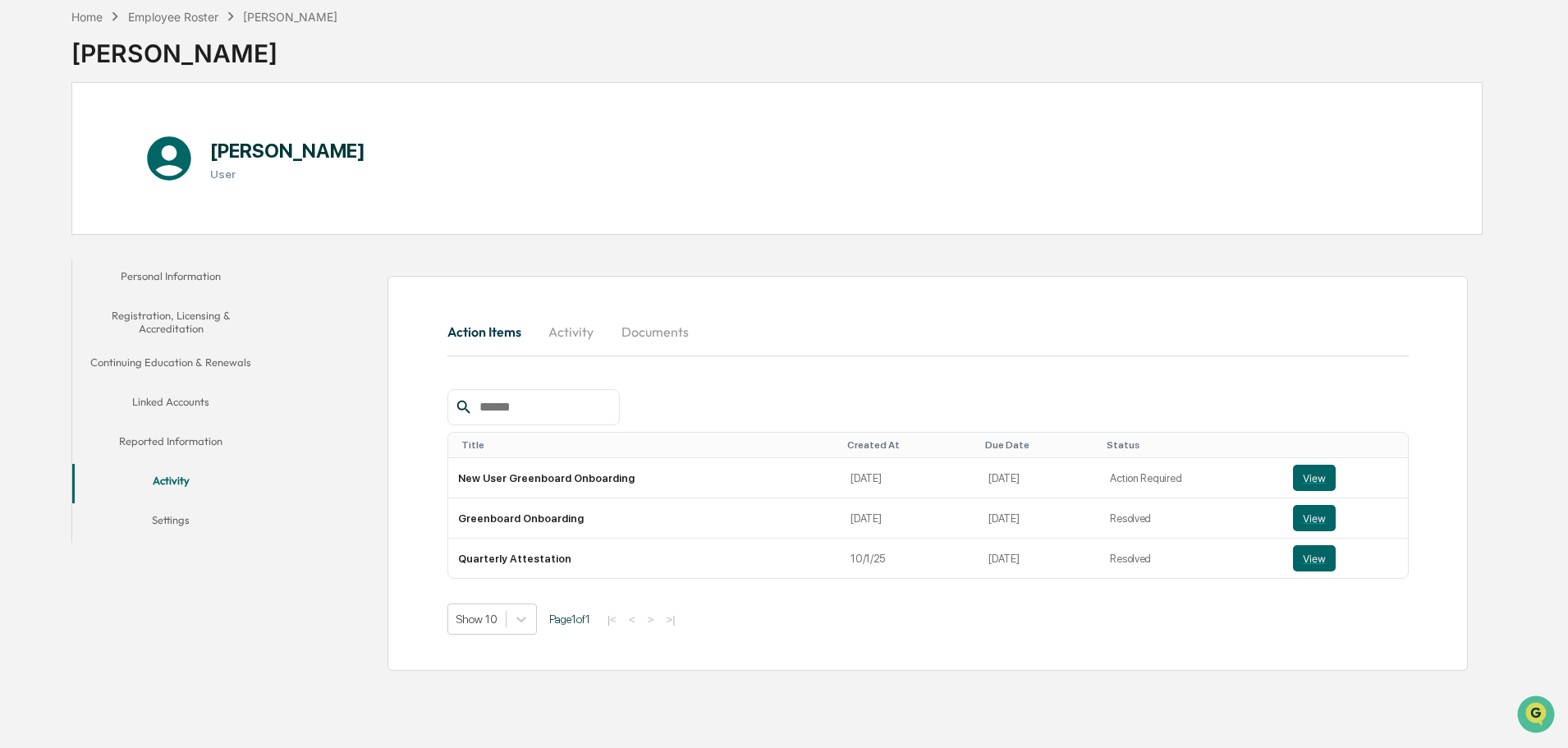
click at [156, 525] on button "Settings" at bounding box center [171, 522] width 197 height 39
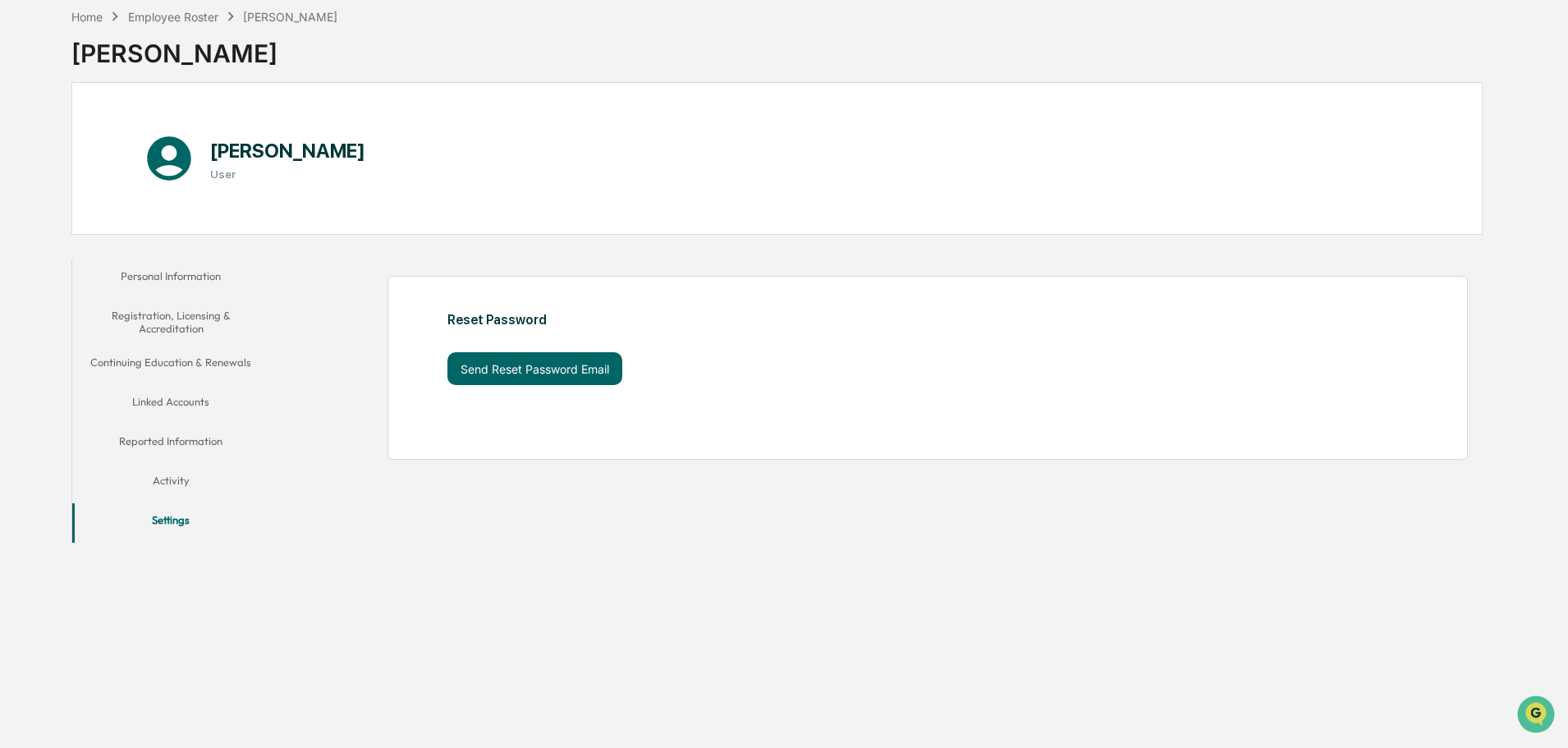
click at [157, 493] on button "Activity" at bounding box center [171, 483] width 197 height 39
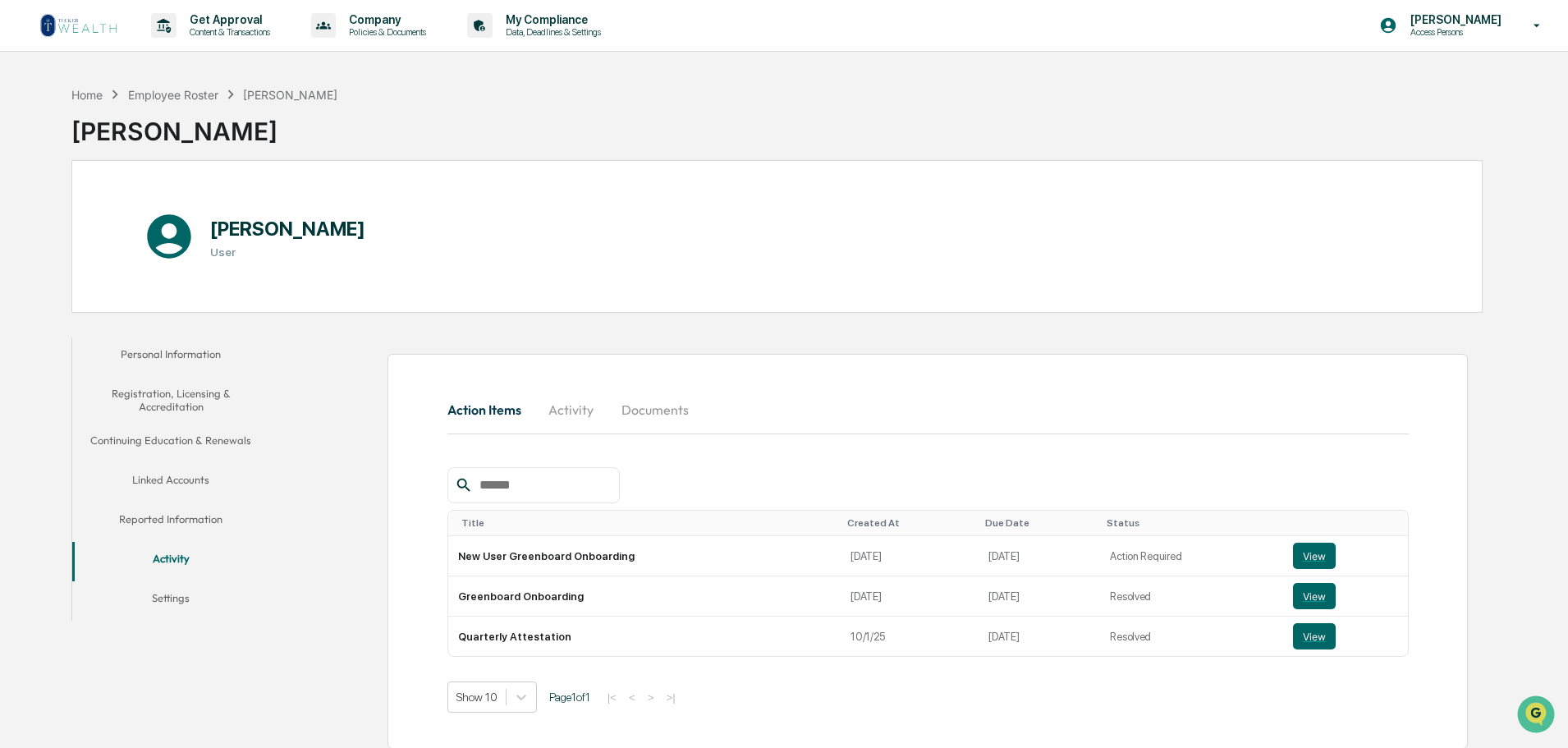
click at [193, 358] on button "Personal Information" at bounding box center [171, 357] width 197 height 39
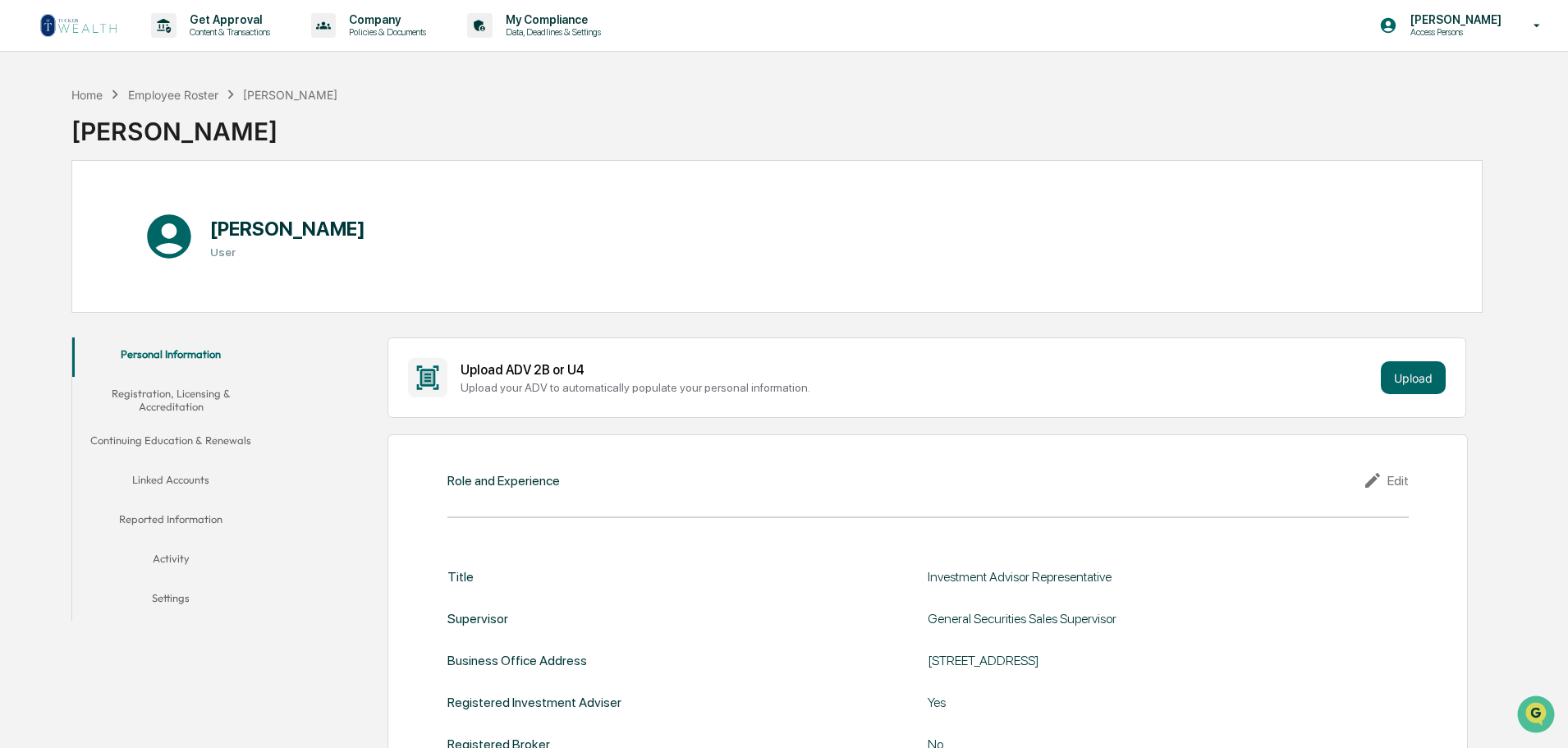
click at [171, 417] on button "Registration, Licensing & Accreditation" at bounding box center [171, 400] width 197 height 47
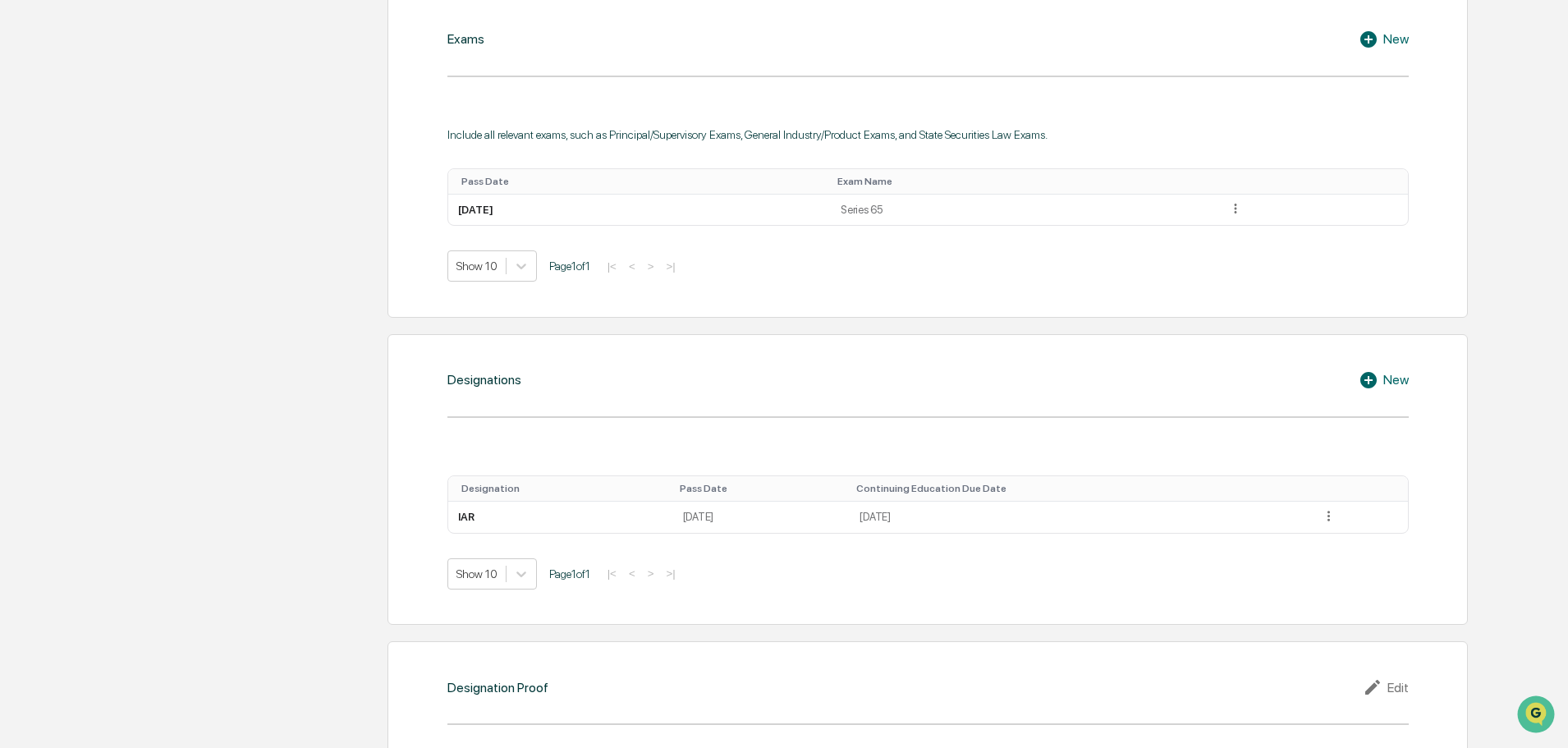
scroll to position [387, 0]
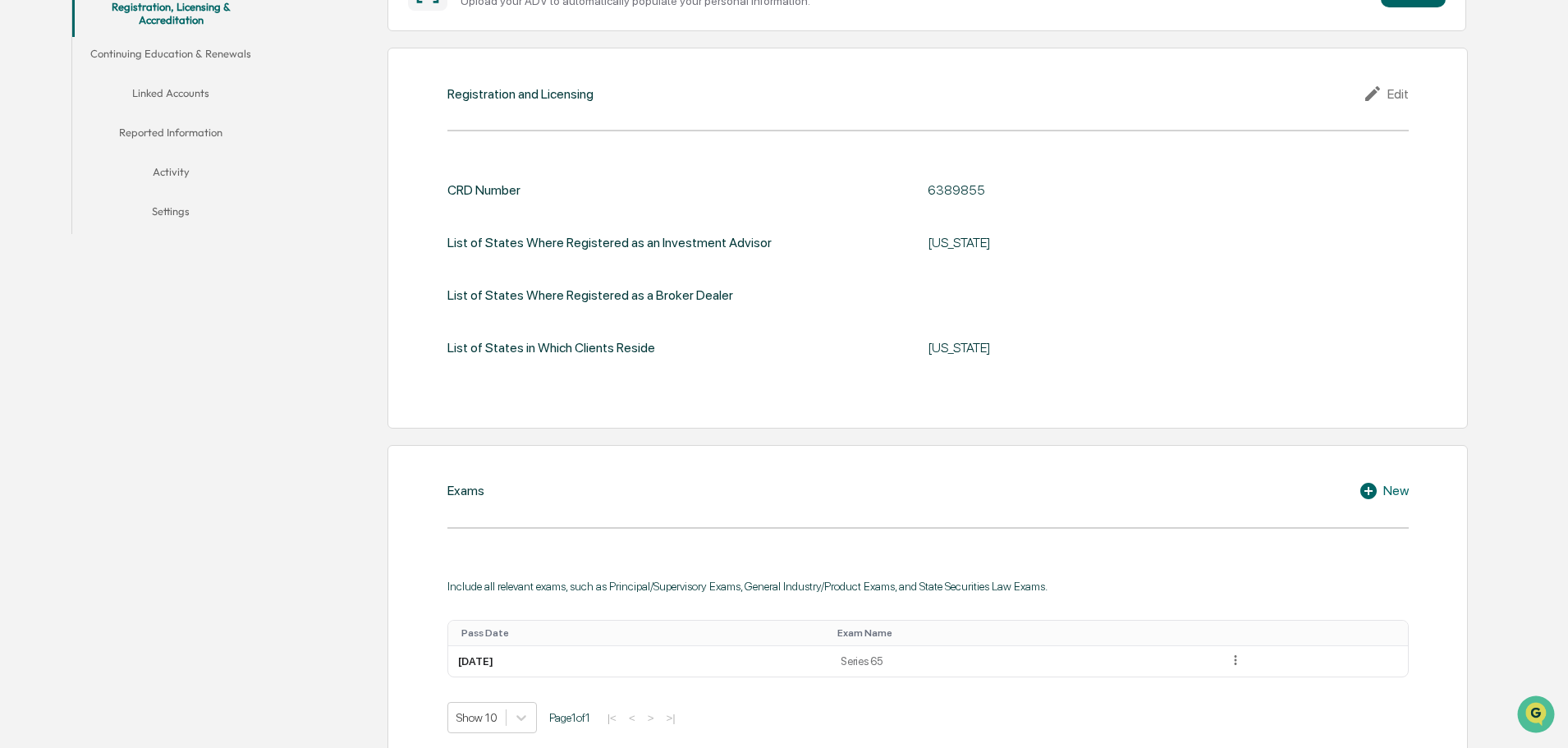
click at [173, 173] on button "Activity" at bounding box center [171, 174] width 197 height 39
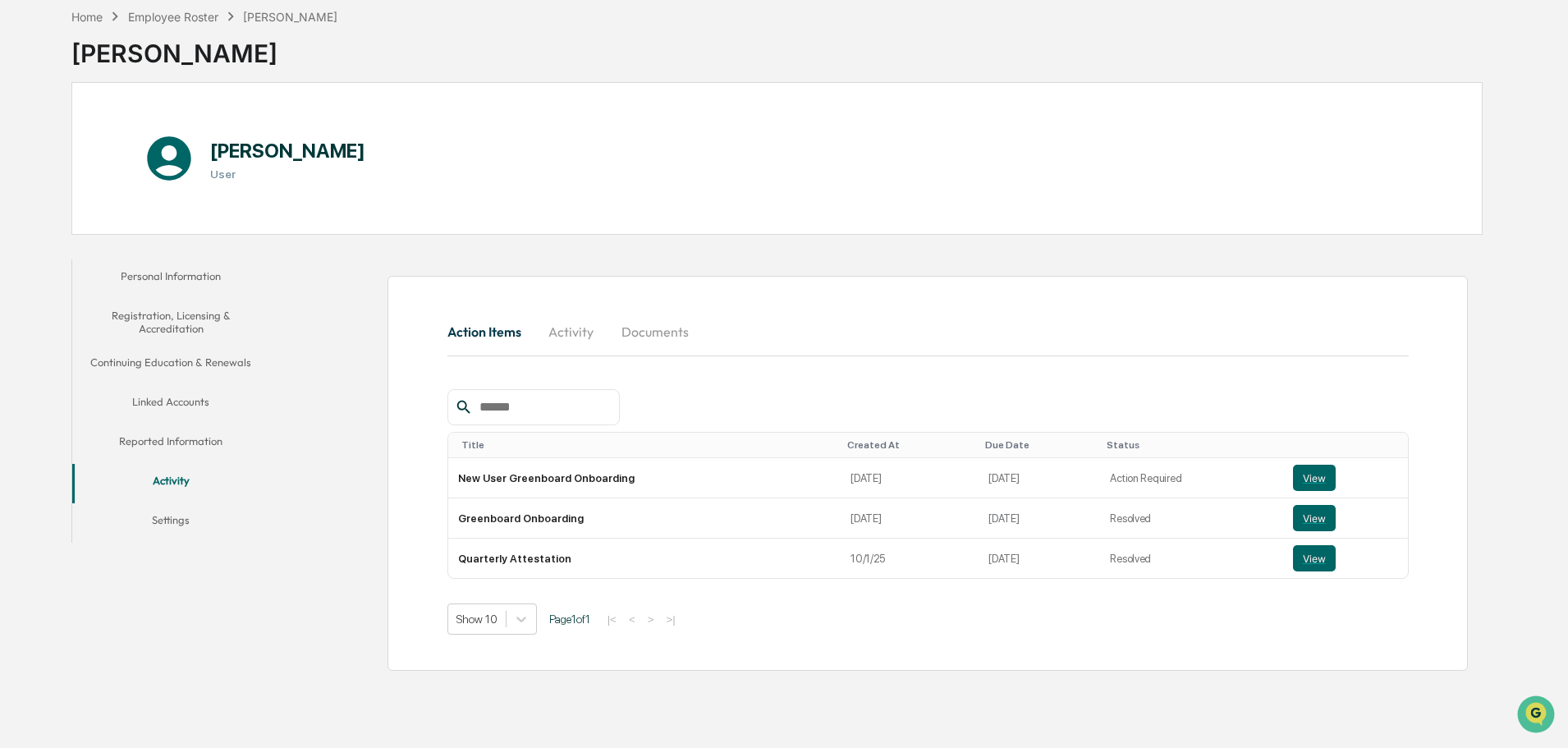
click at [661, 343] on button "Documents" at bounding box center [655, 331] width 93 height 39
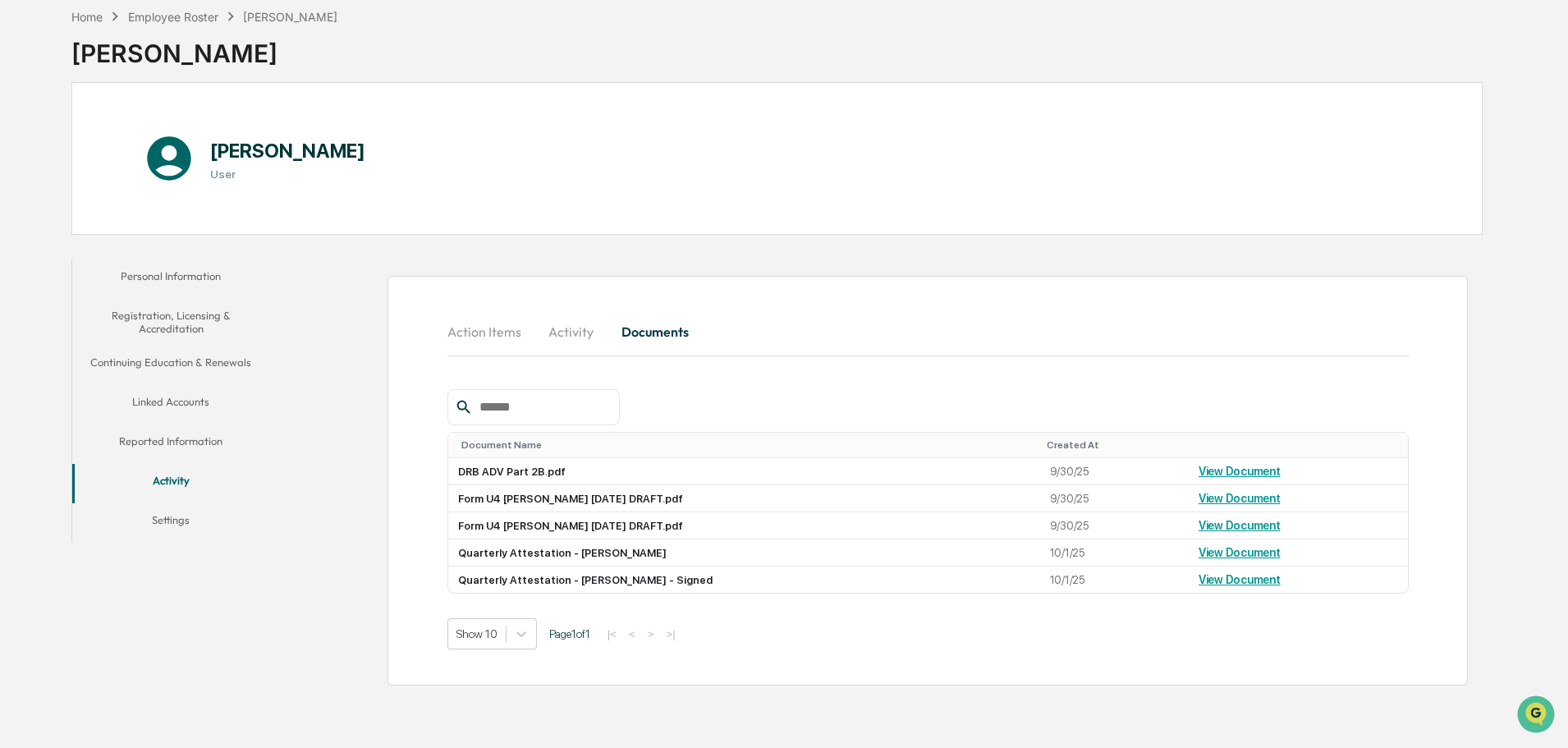
click at [156, 289] on button "Personal Information" at bounding box center [171, 279] width 197 height 39
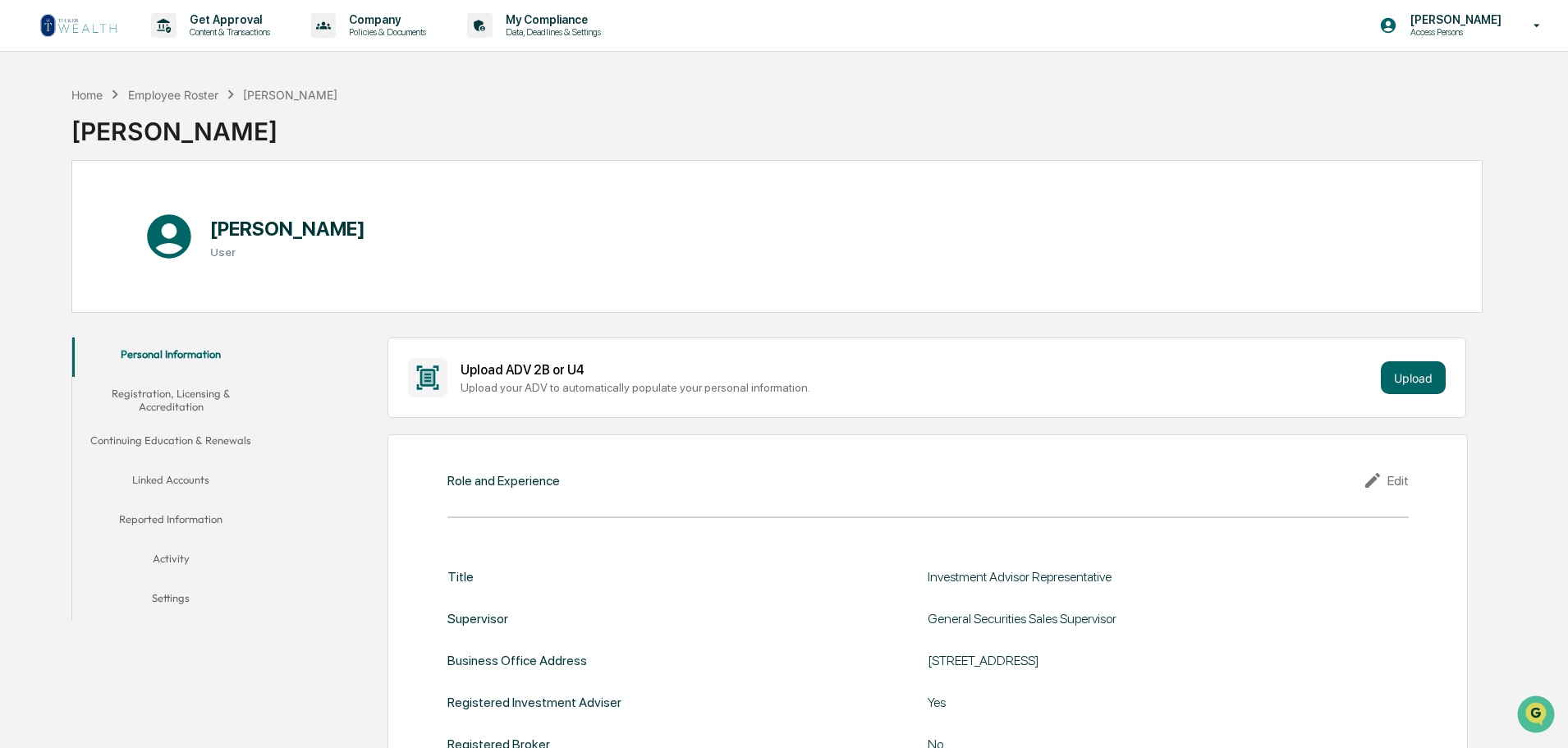
click at [202, 404] on button "Registration, Licensing & Accreditation" at bounding box center [171, 400] width 197 height 47
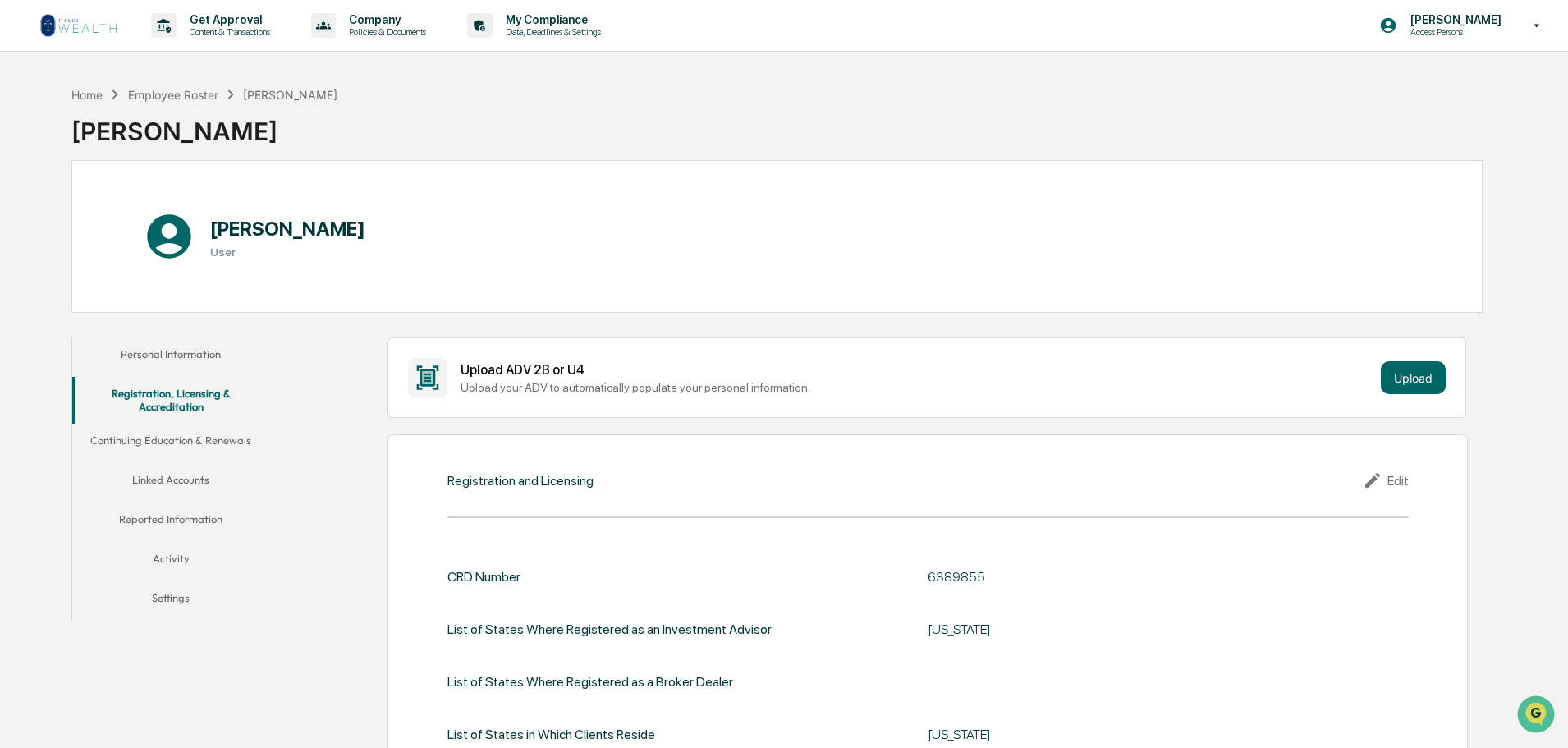
click at [177, 449] on button "Continuing Education & Renewals" at bounding box center [171, 443] width 197 height 39
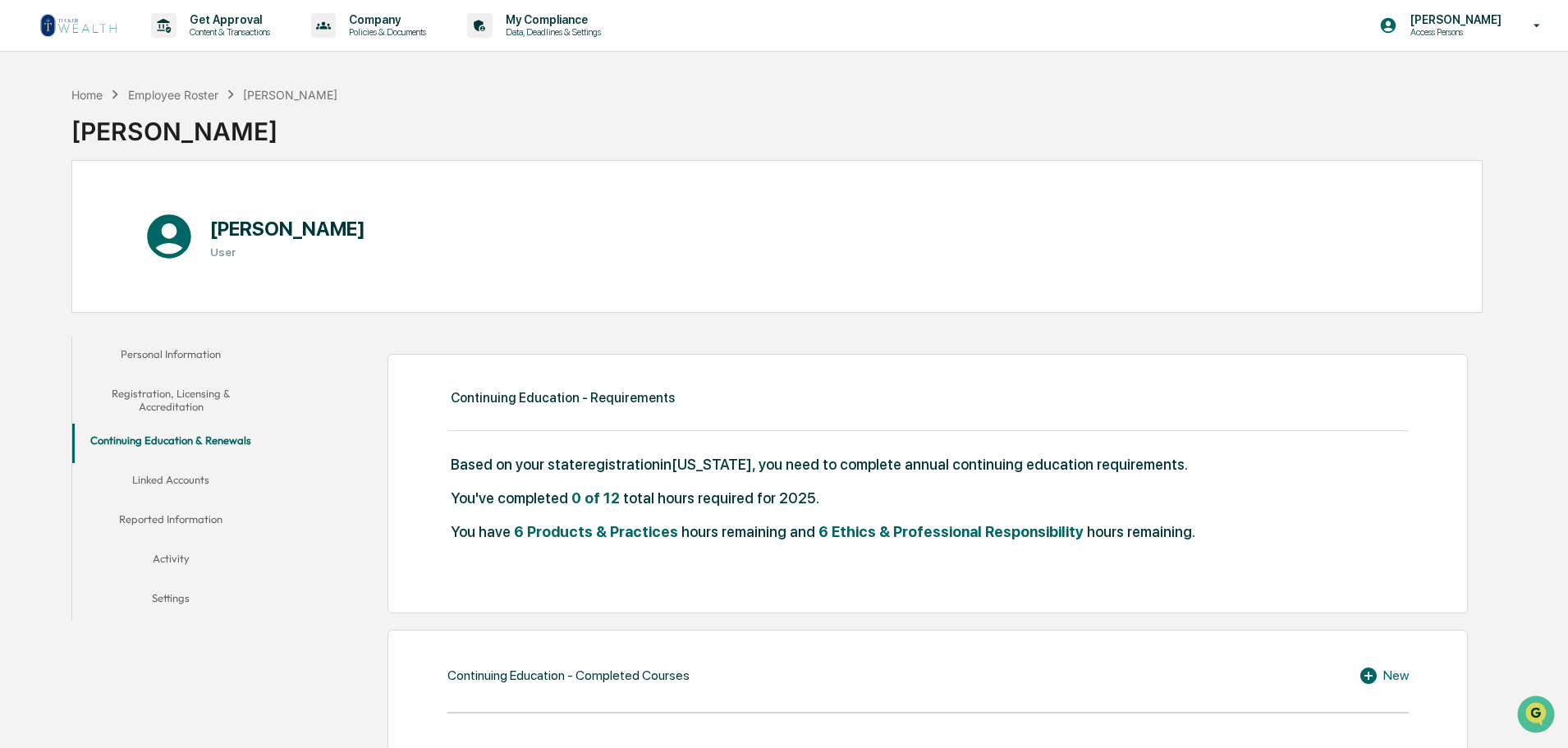
click at [144, 491] on button "Linked Accounts" at bounding box center [171, 482] width 197 height 39
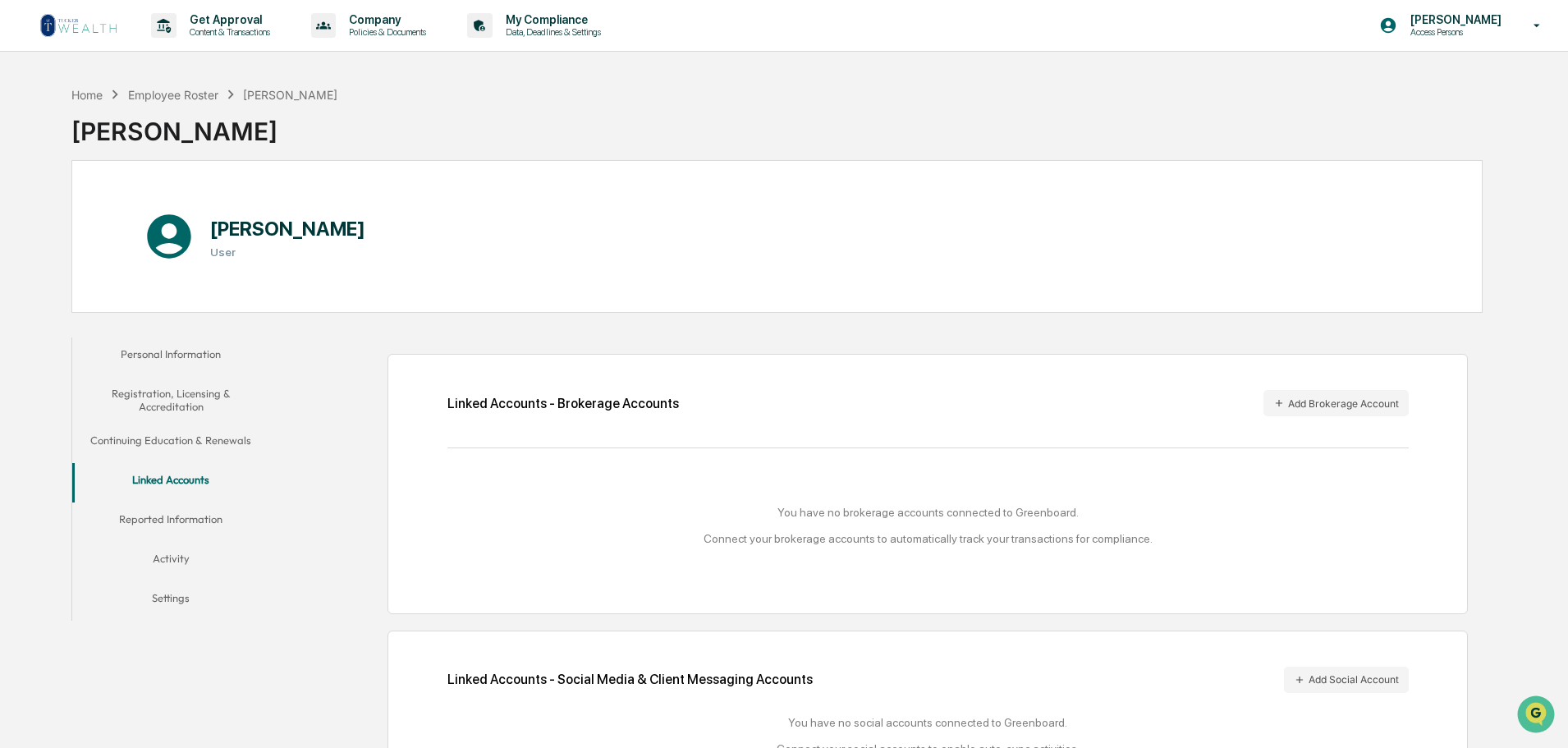
click at [208, 529] on button "Reported Information" at bounding box center [171, 521] width 197 height 39
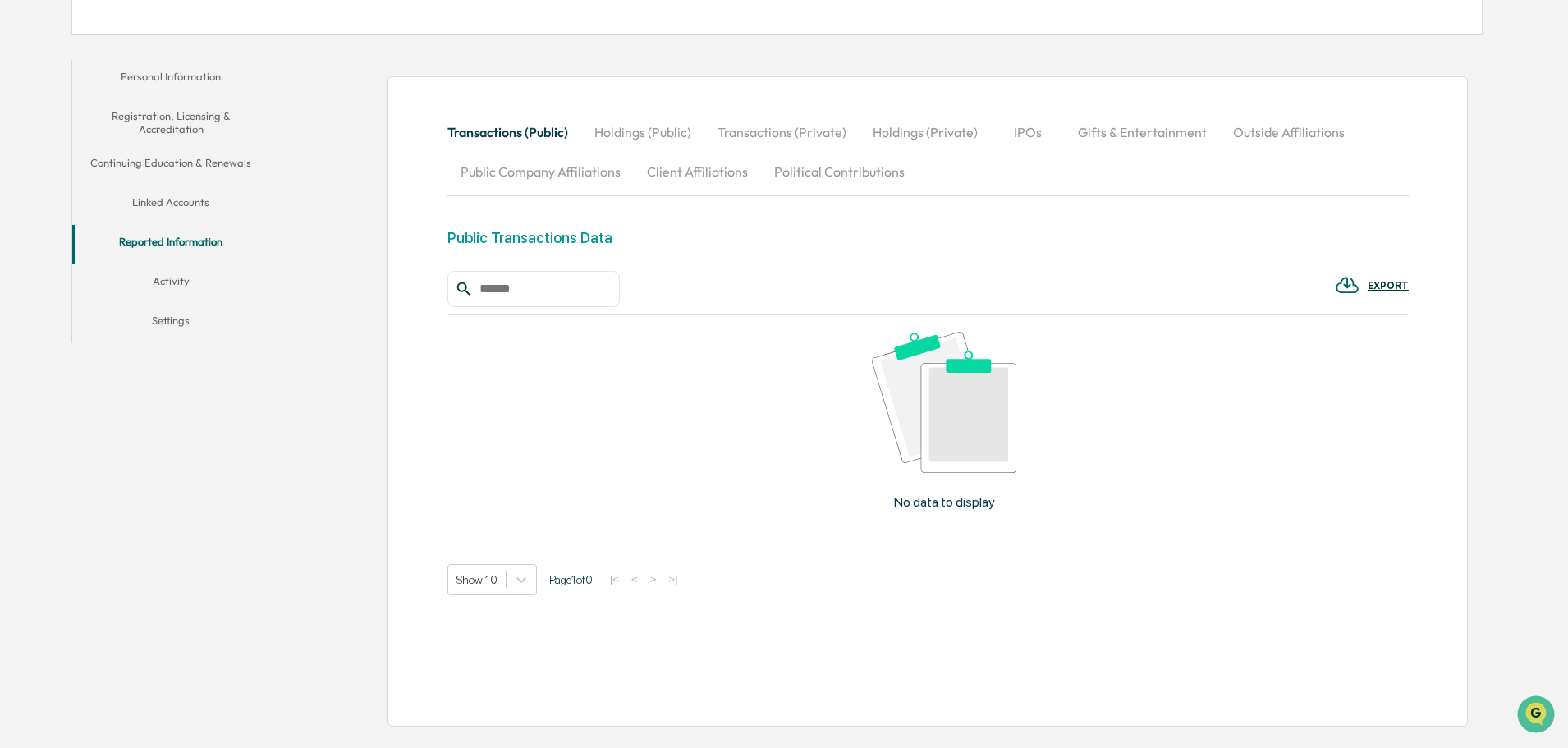
scroll to position [283, 0]
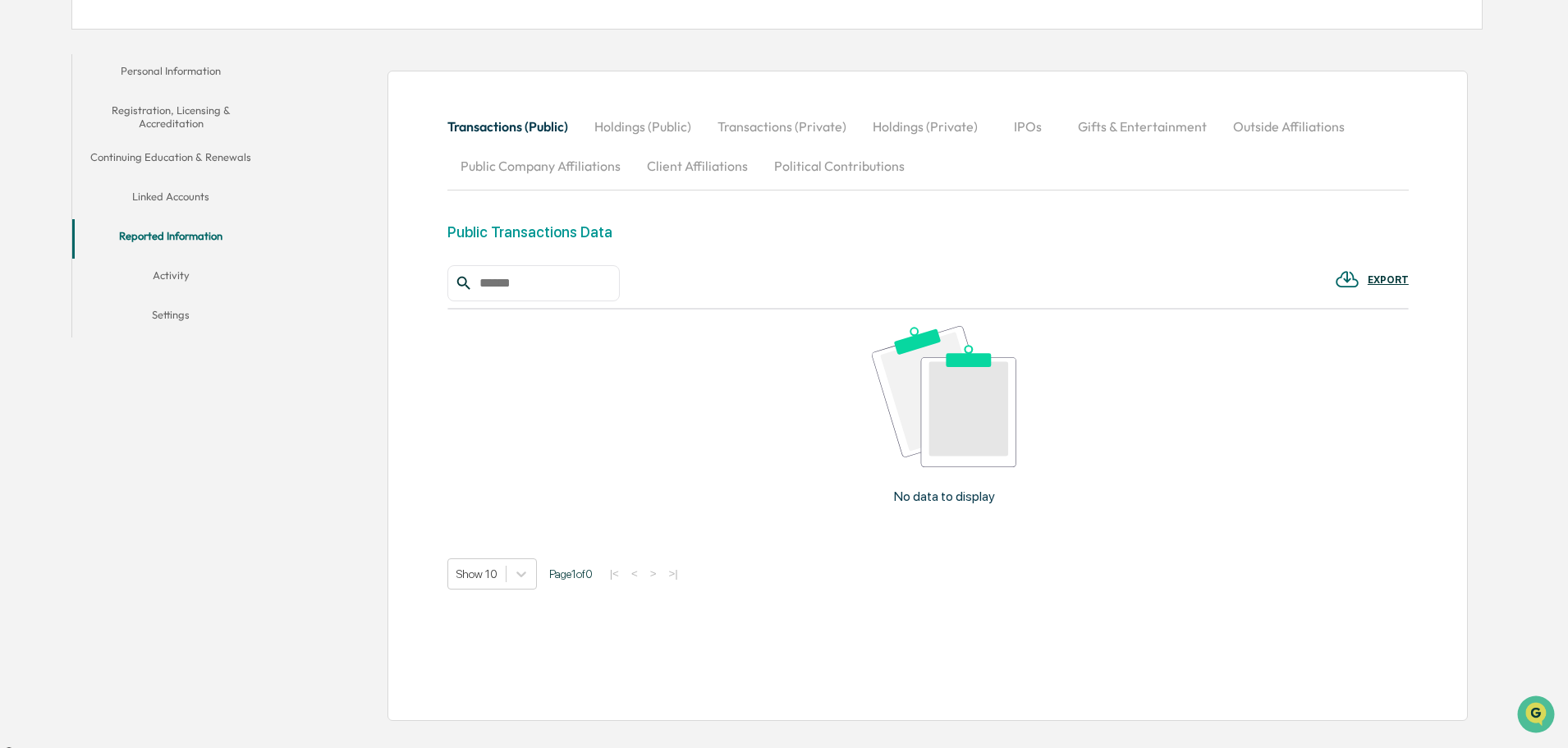
click at [169, 289] on button "Activity" at bounding box center [171, 278] width 197 height 39
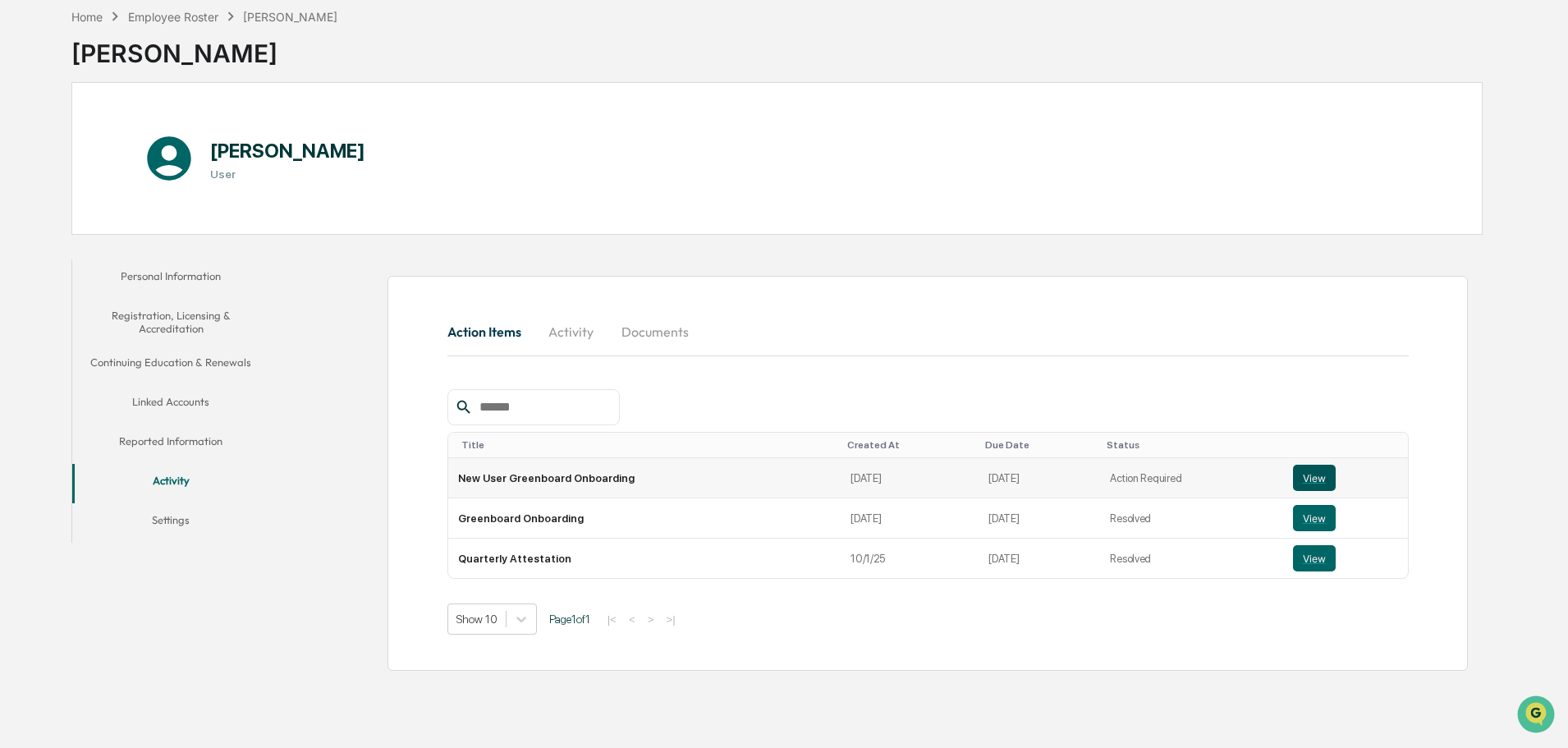
click at [1296, 483] on button "View" at bounding box center [1313, 478] width 43 height 26
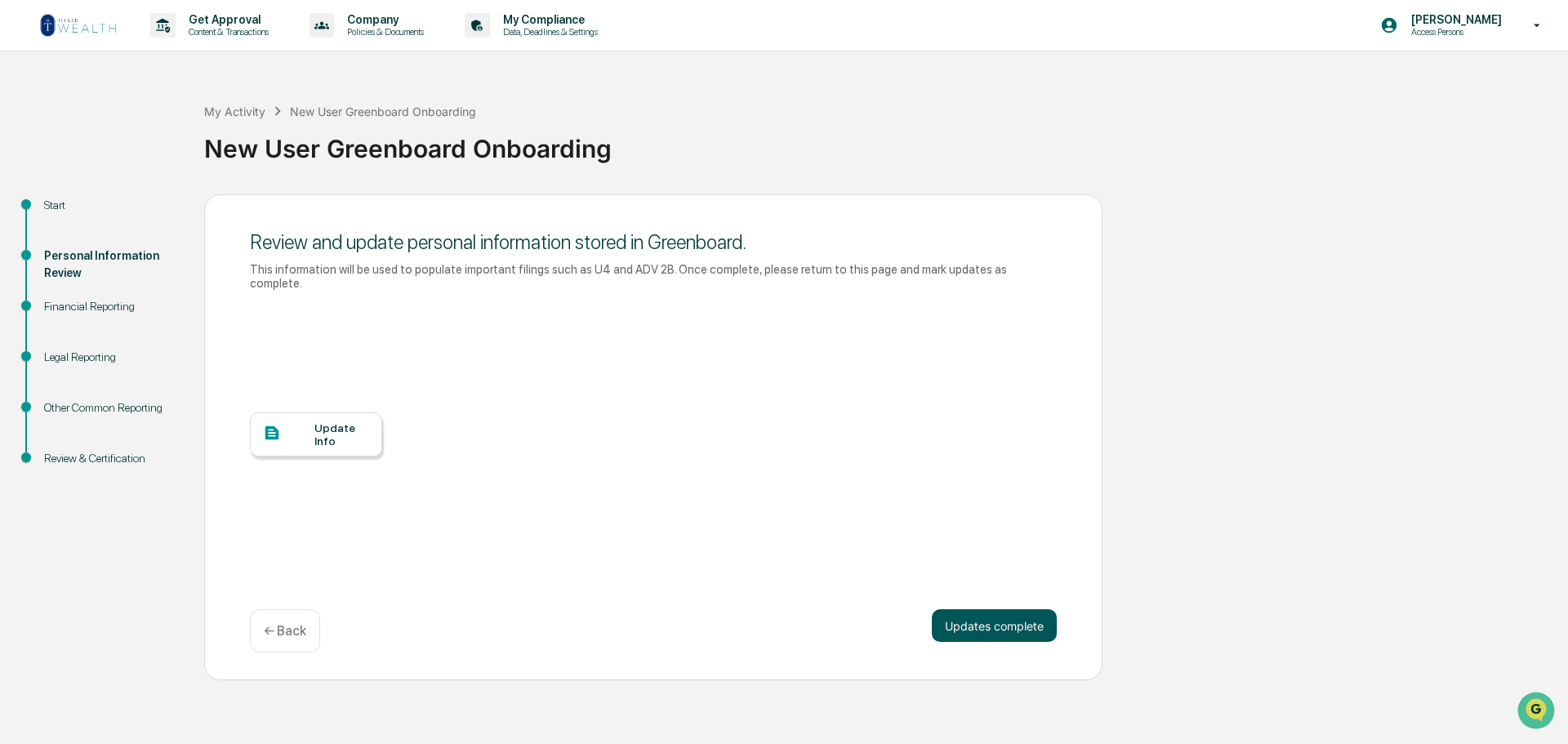
click at [984, 625] on button "Updates complete" at bounding box center [995, 626] width 125 height 33
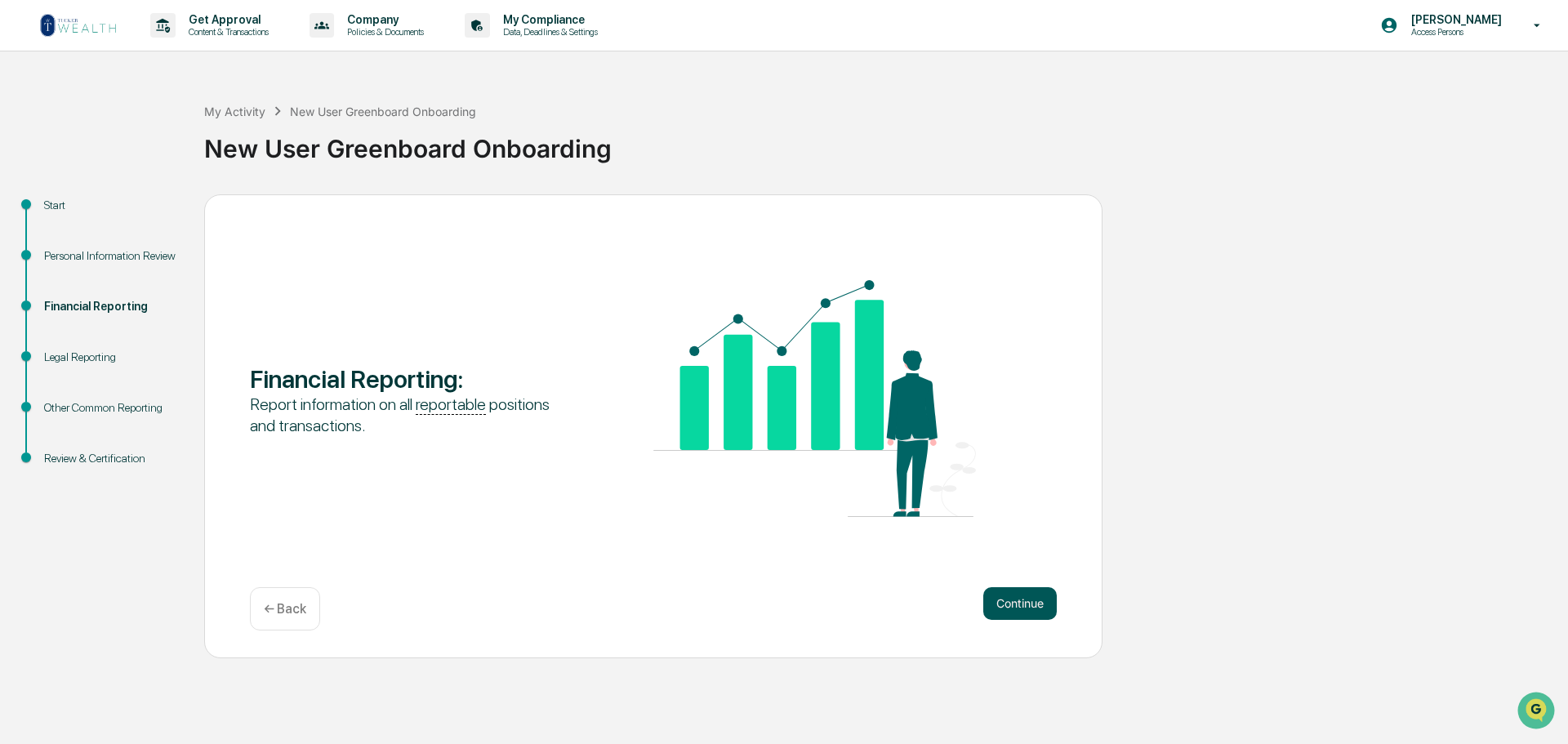
click at [1009, 616] on button "Continue" at bounding box center [1020, 604] width 74 height 33
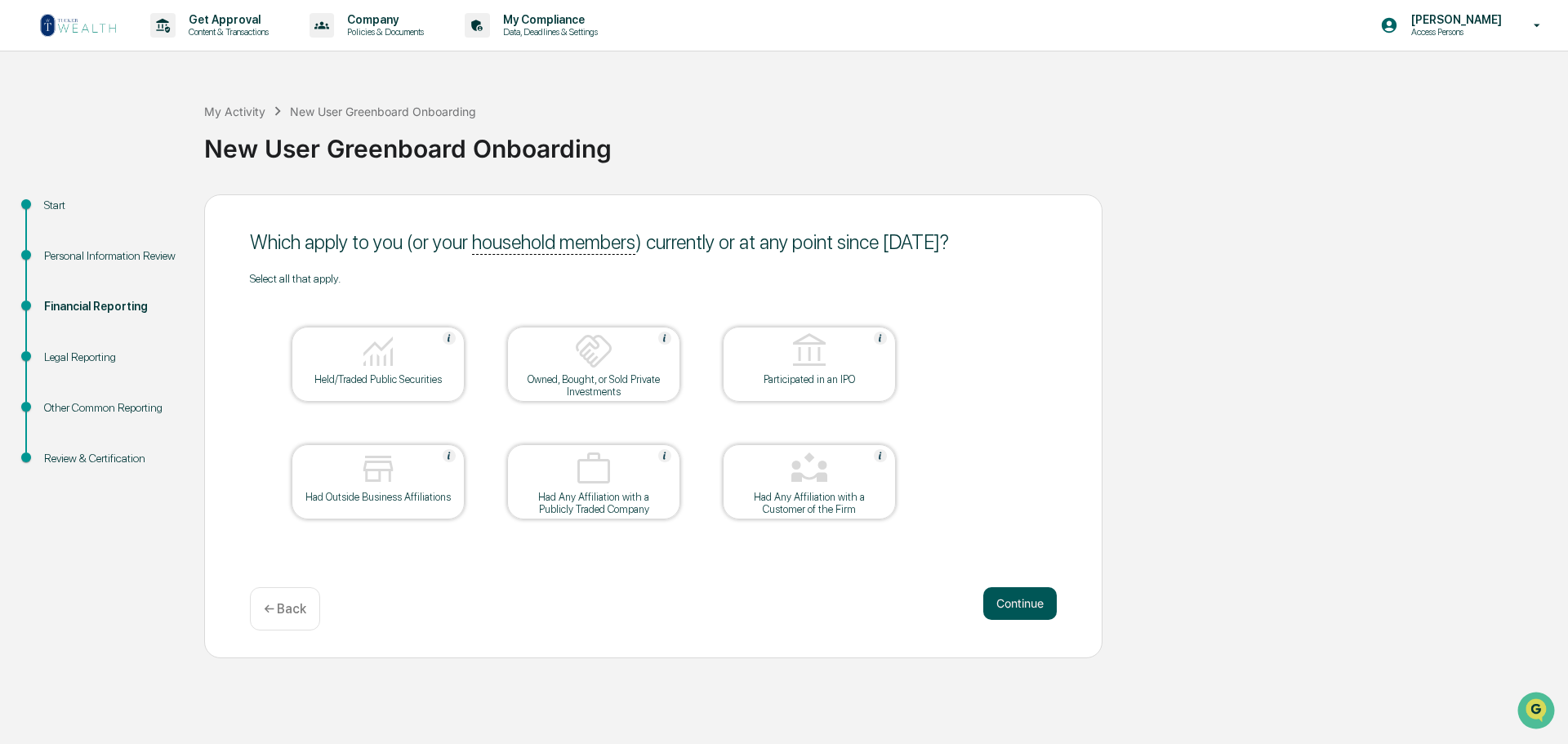
click at [1017, 612] on button "Continue" at bounding box center [1020, 604] width 74 height 33
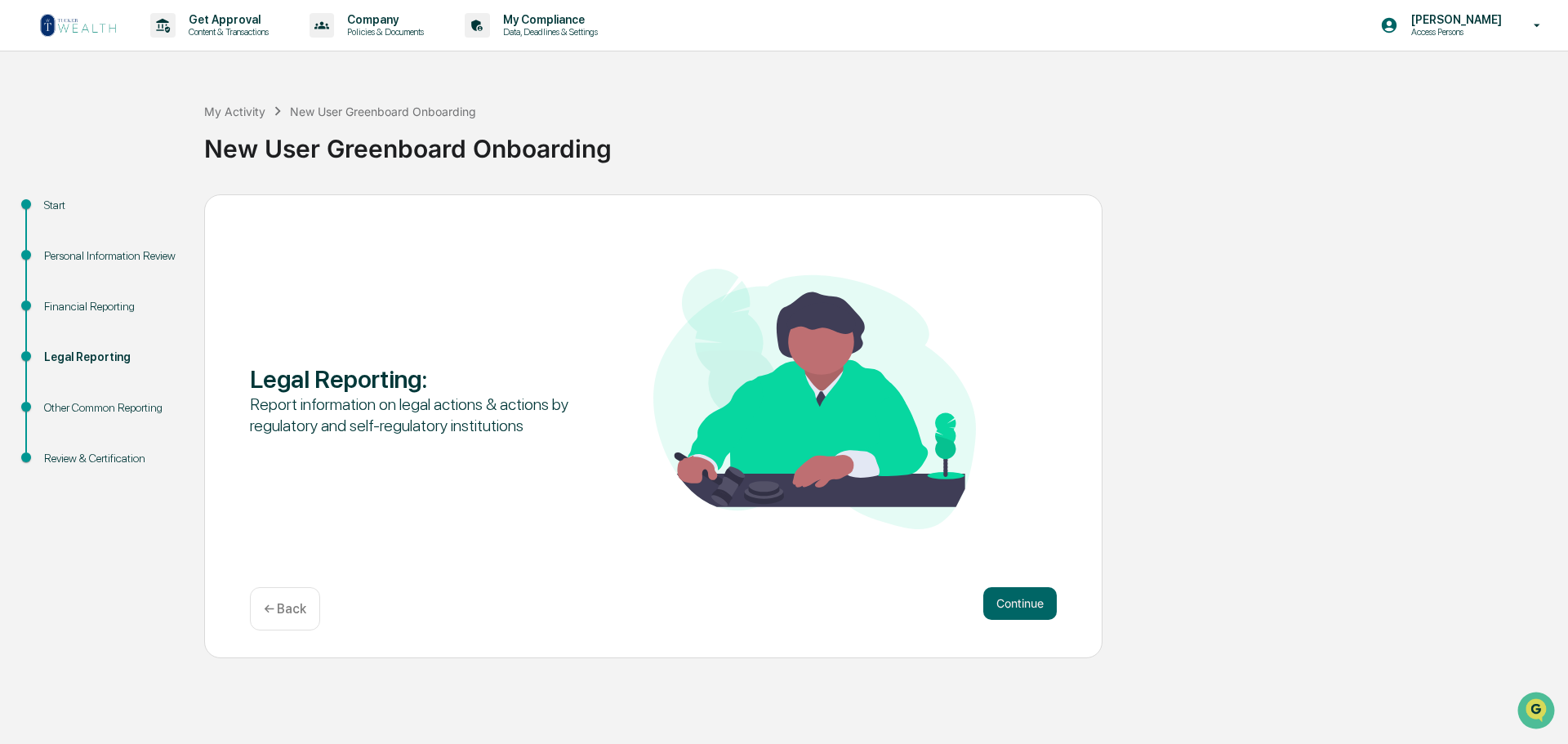
click at [1017, 612] on button "Continue" at bounding box center [1020, 604] width 74 height 33
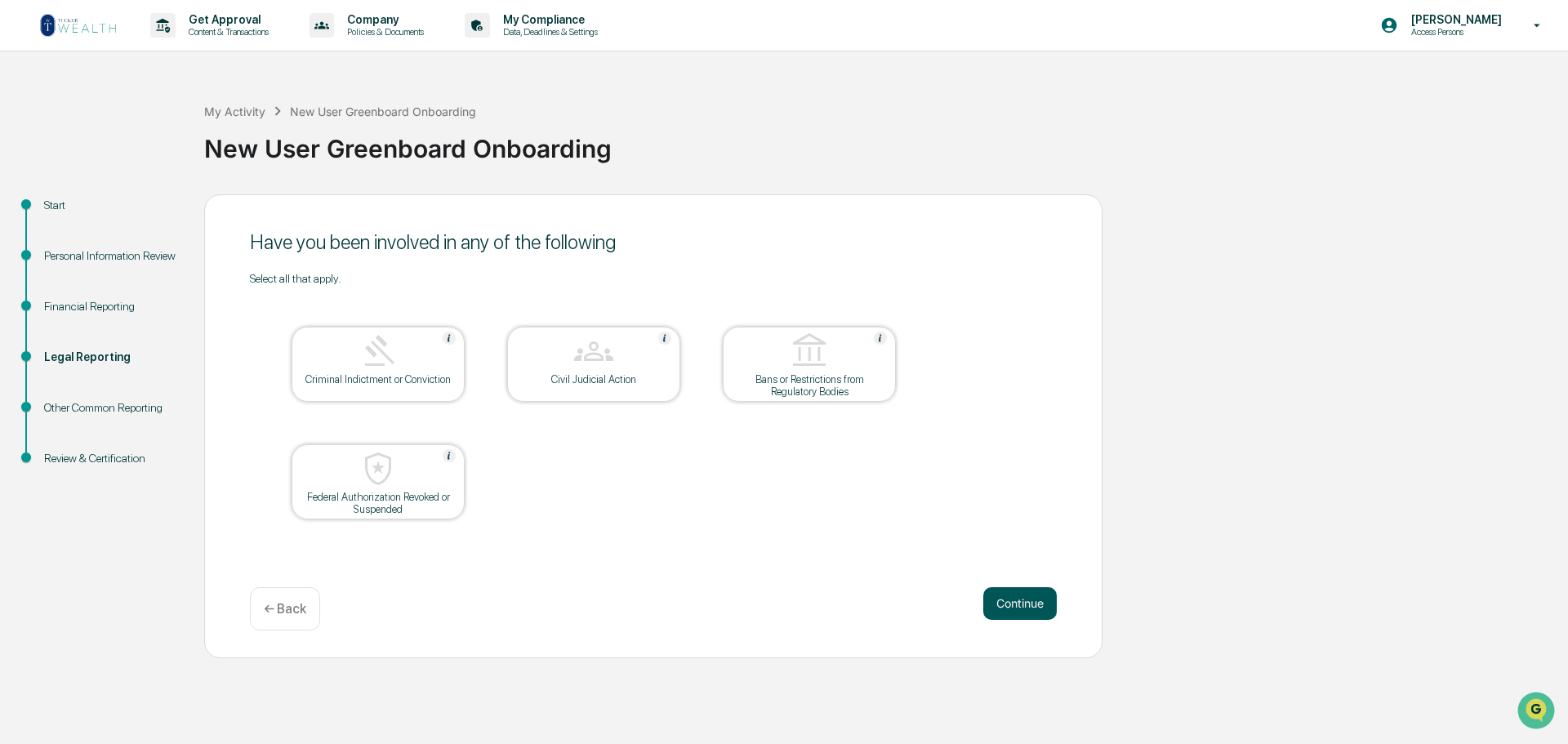
click at [1022, 612] on button "Continue" at bounding box center [1020, 604] width 74 height 33
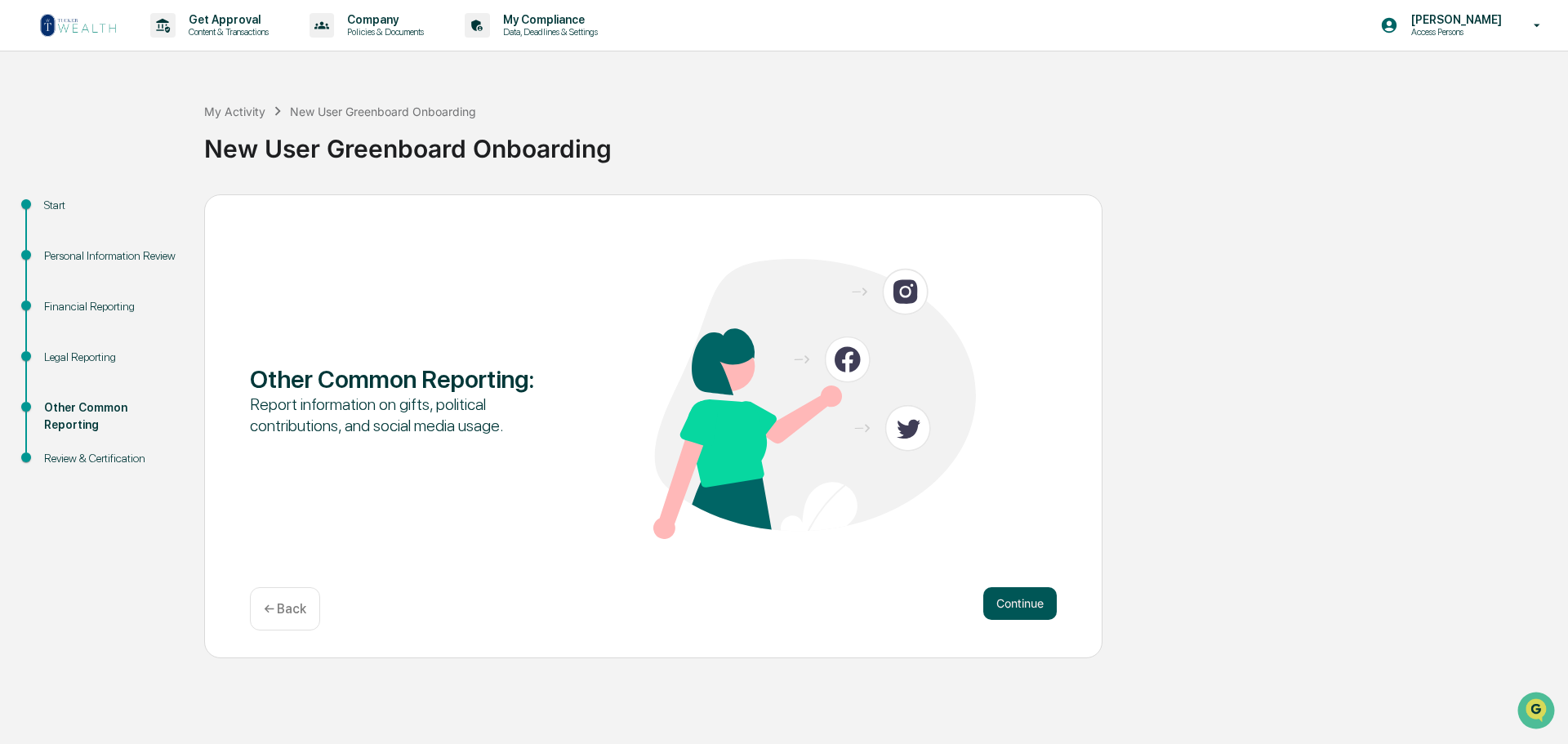
click at [1024, 613] on button "Continue" at bounding box center [1020, 604] width 74 height 33
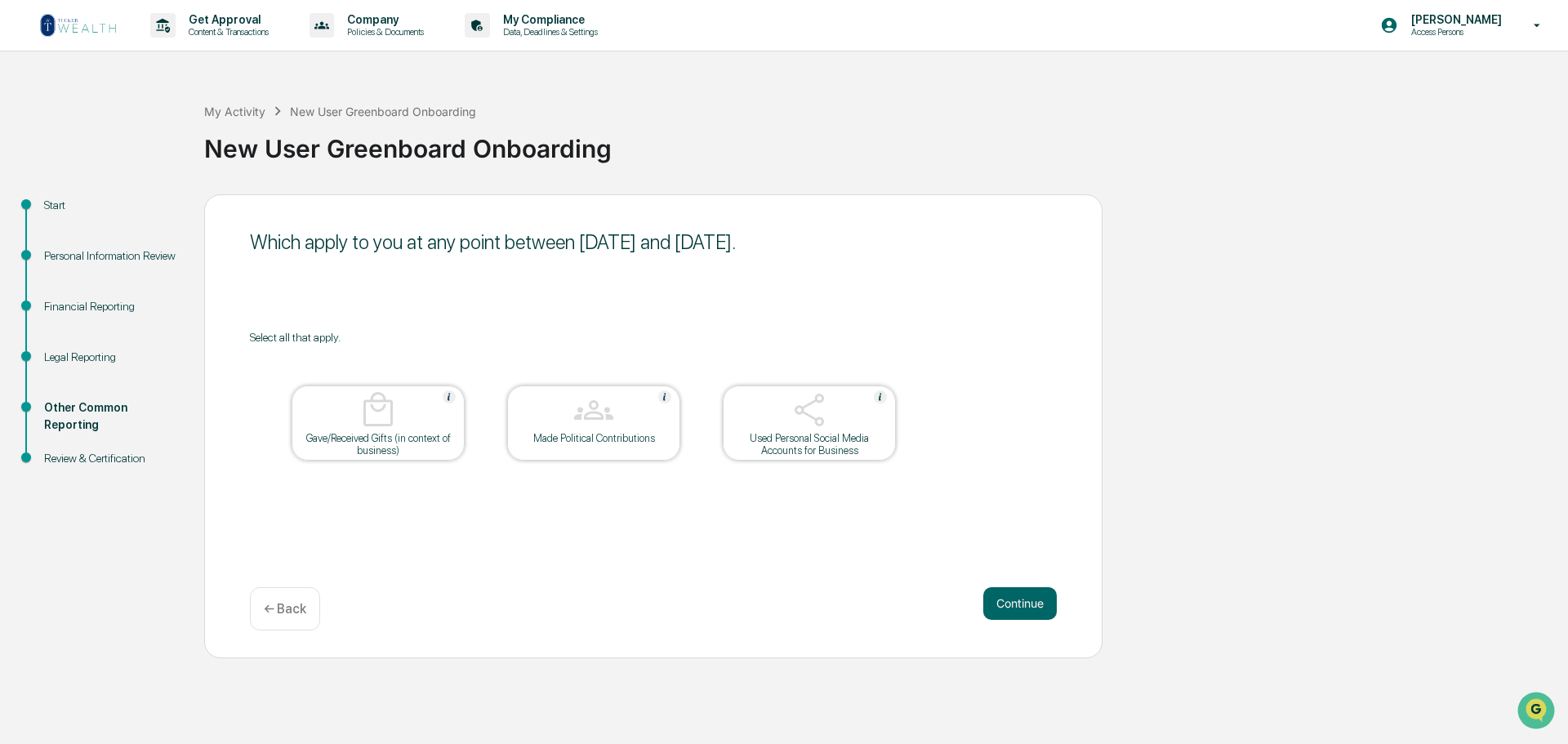
click at [1024, 613] on button "Continue" at bounding box center [1020, 604] width 74 height 33
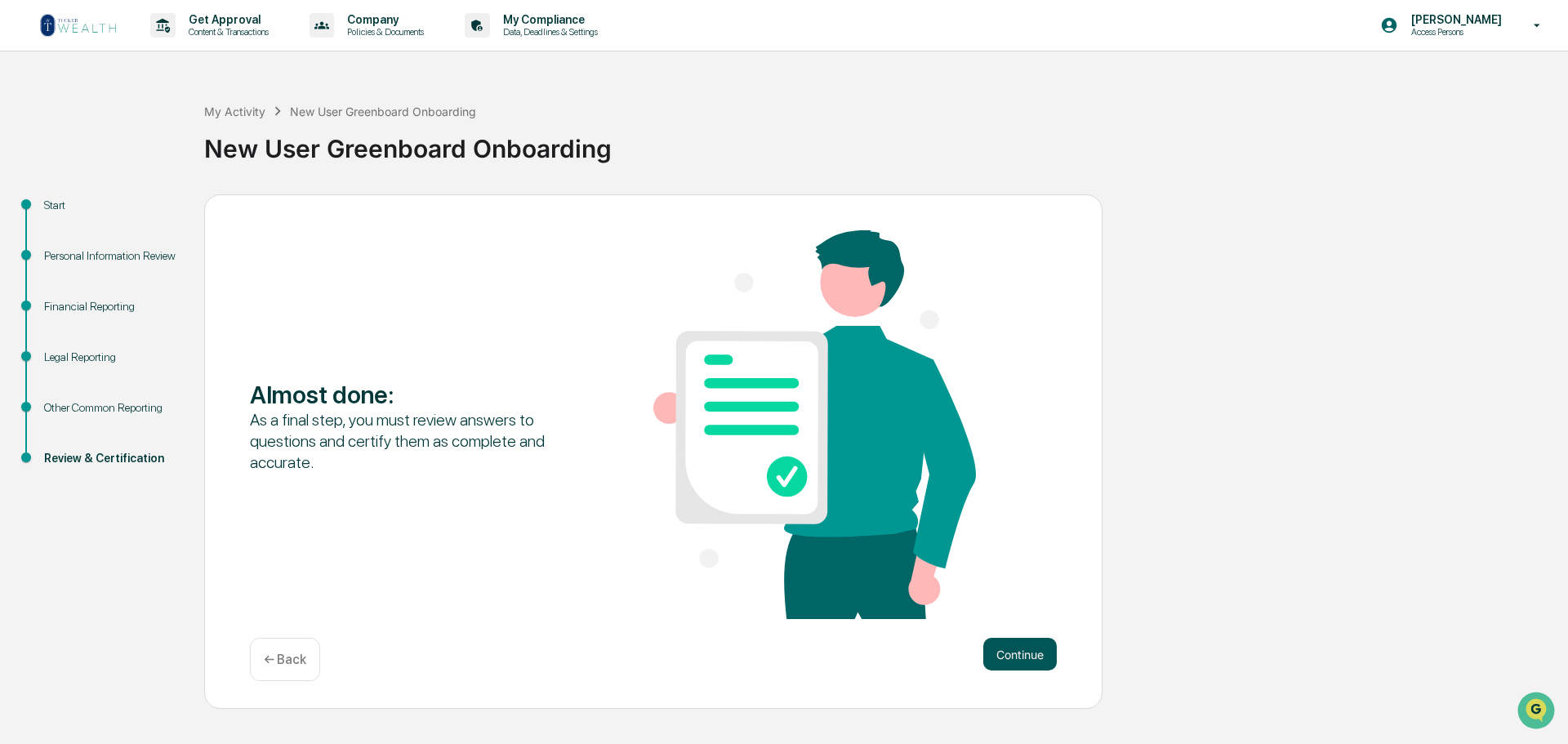
click at [1018, 664] on button "Continue" at bounding box center [1020, 655] width 74 height 33
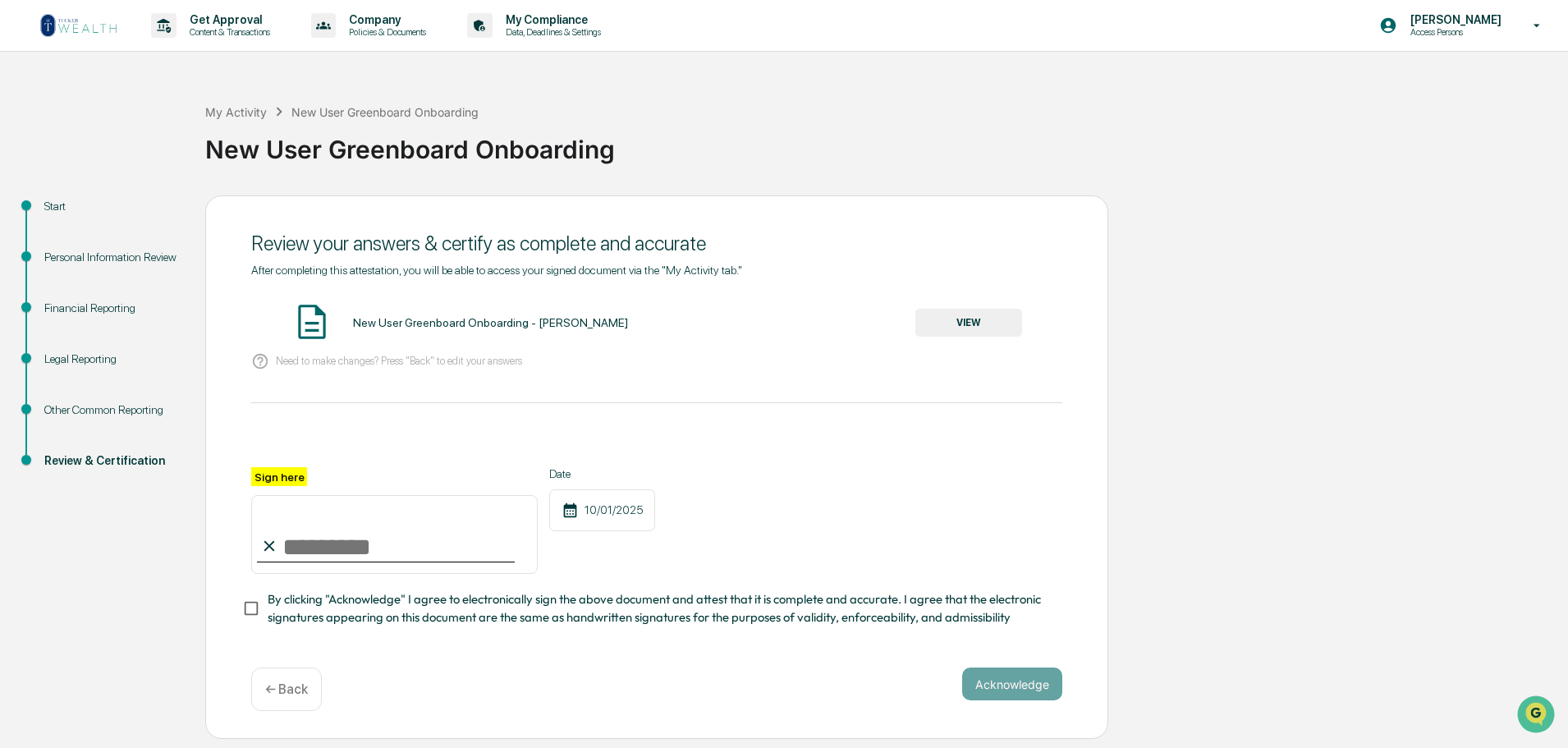
click at [294, 574] on input "Sign here" at bounding box center [394, 534] width 287 height 78
type input "**********"
click at [1028, 700] on button "Acknowledge" at bounding box center [1012, 684] width 100 height 33
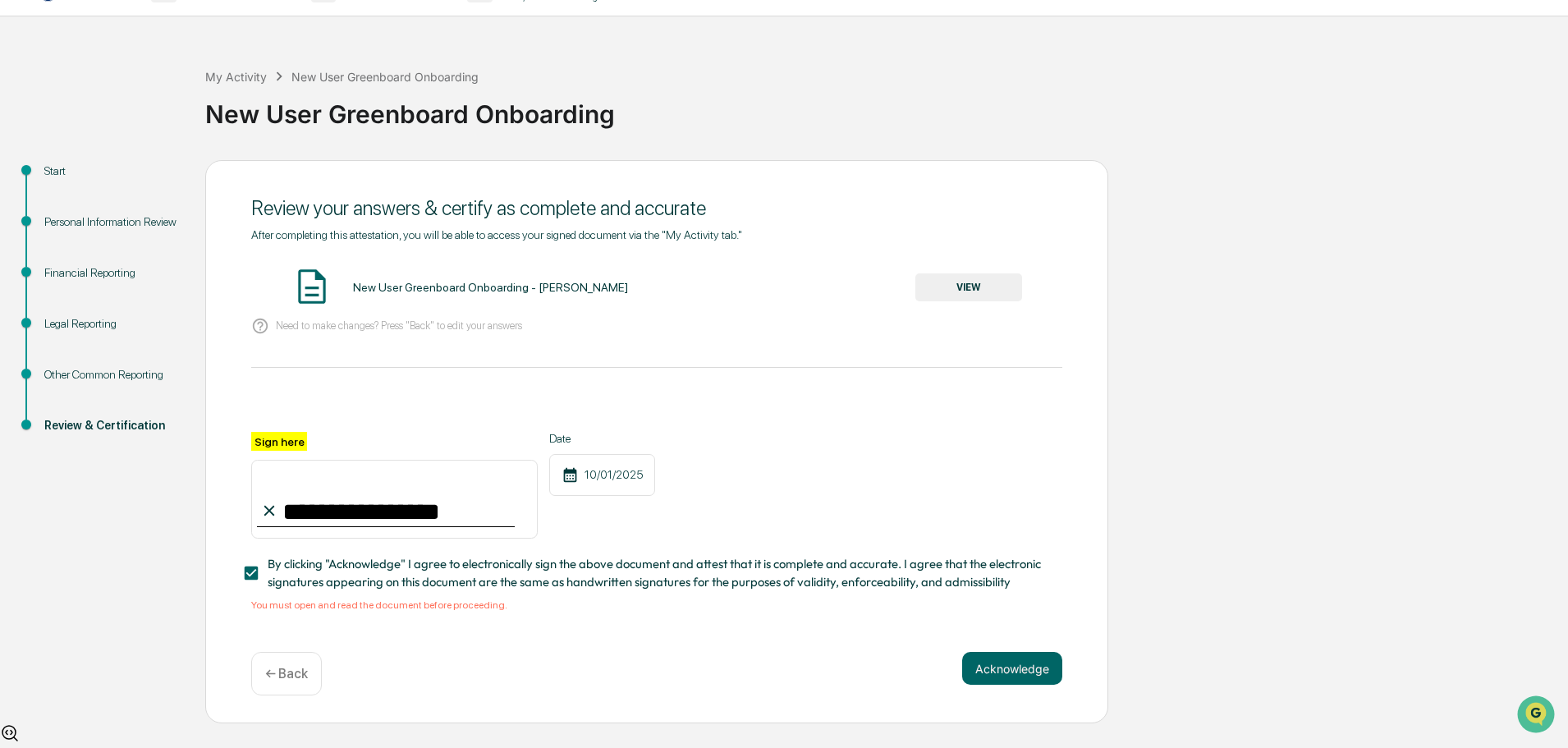
scroll to position [54, 0]
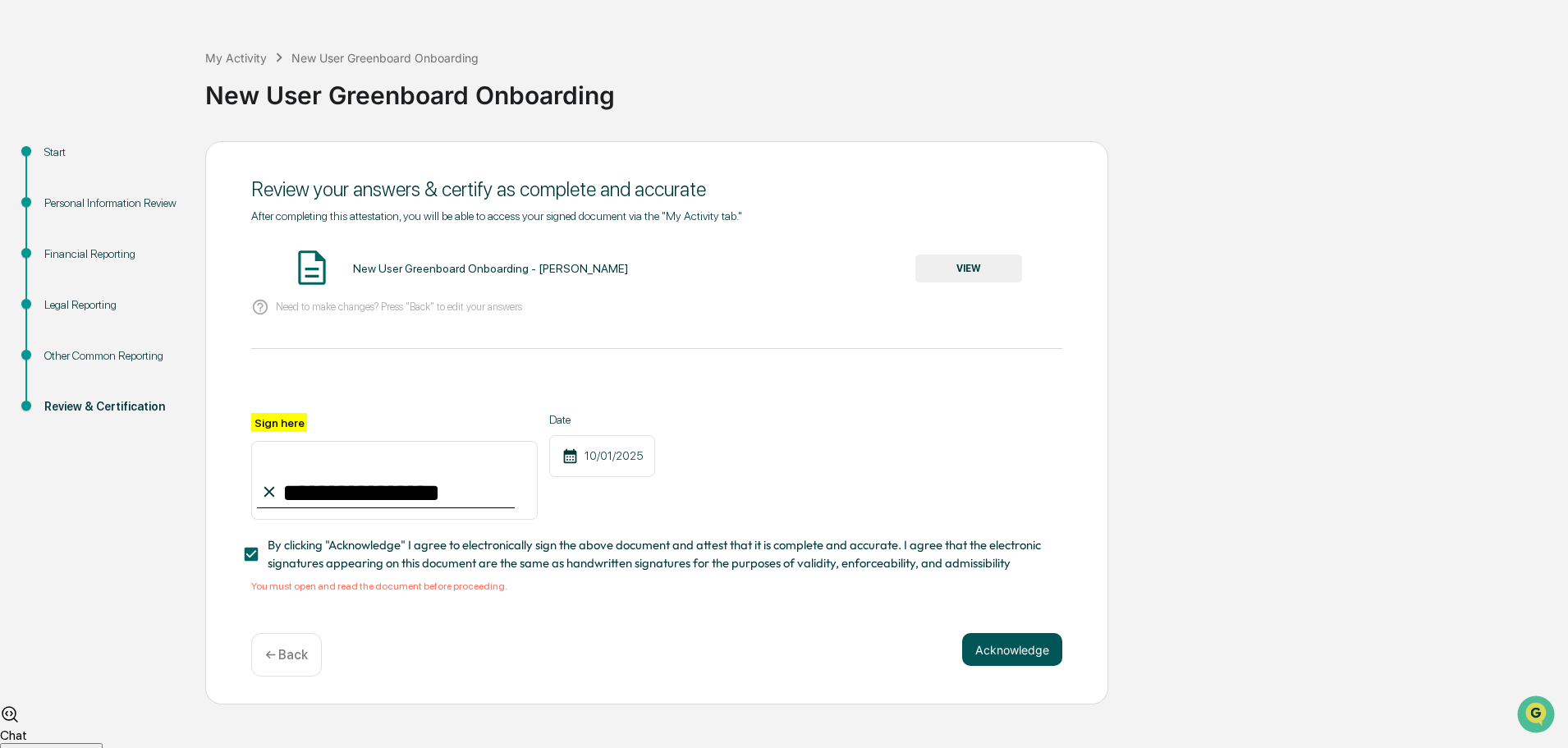
click at [1005, 666] on button "Acknowledge" at bounding box center [1012, 649] width 100 height 33
click at [971, 282] on button "VIEW" at bounding box center [968, 269] width 106 height 28
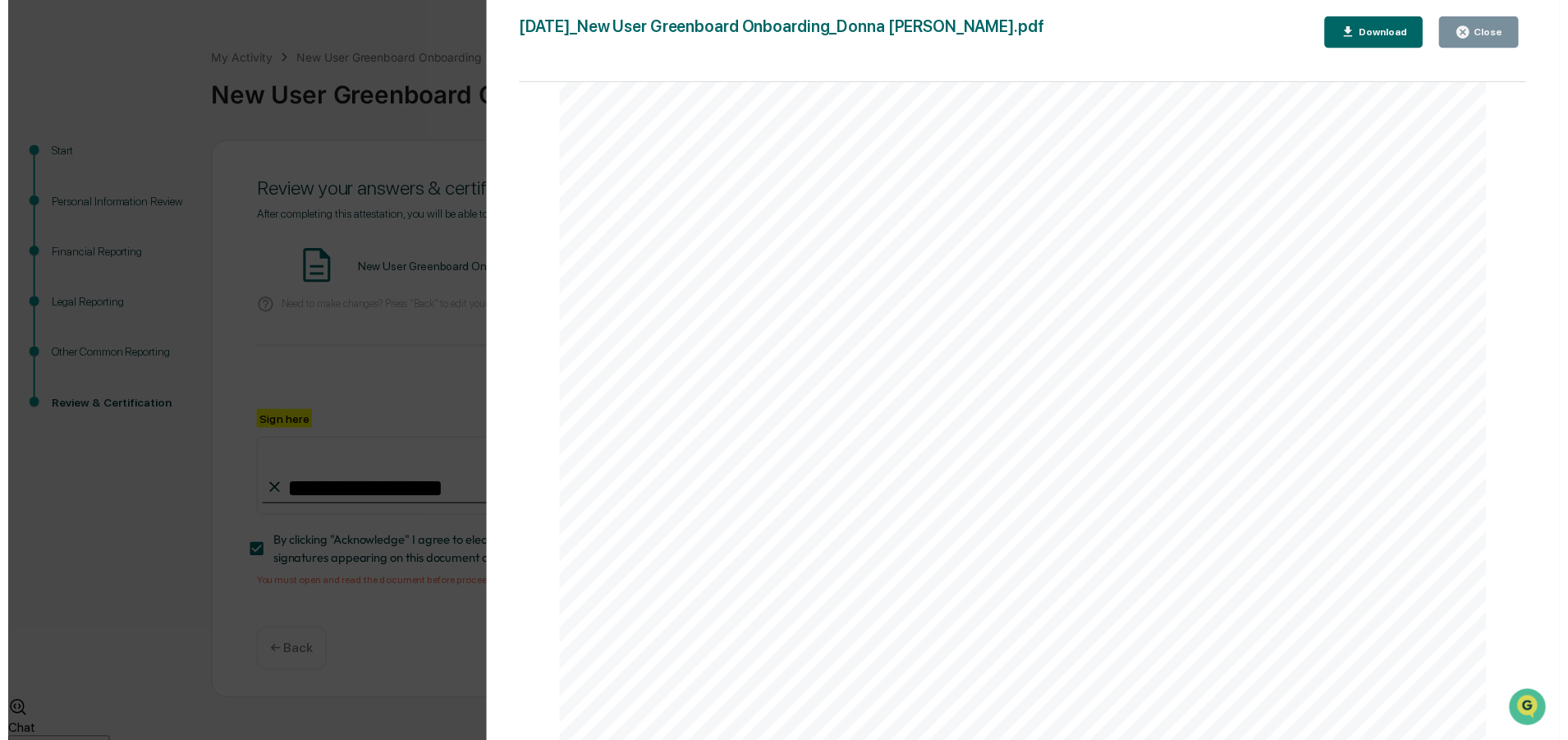
scroll to position [4856, 0]
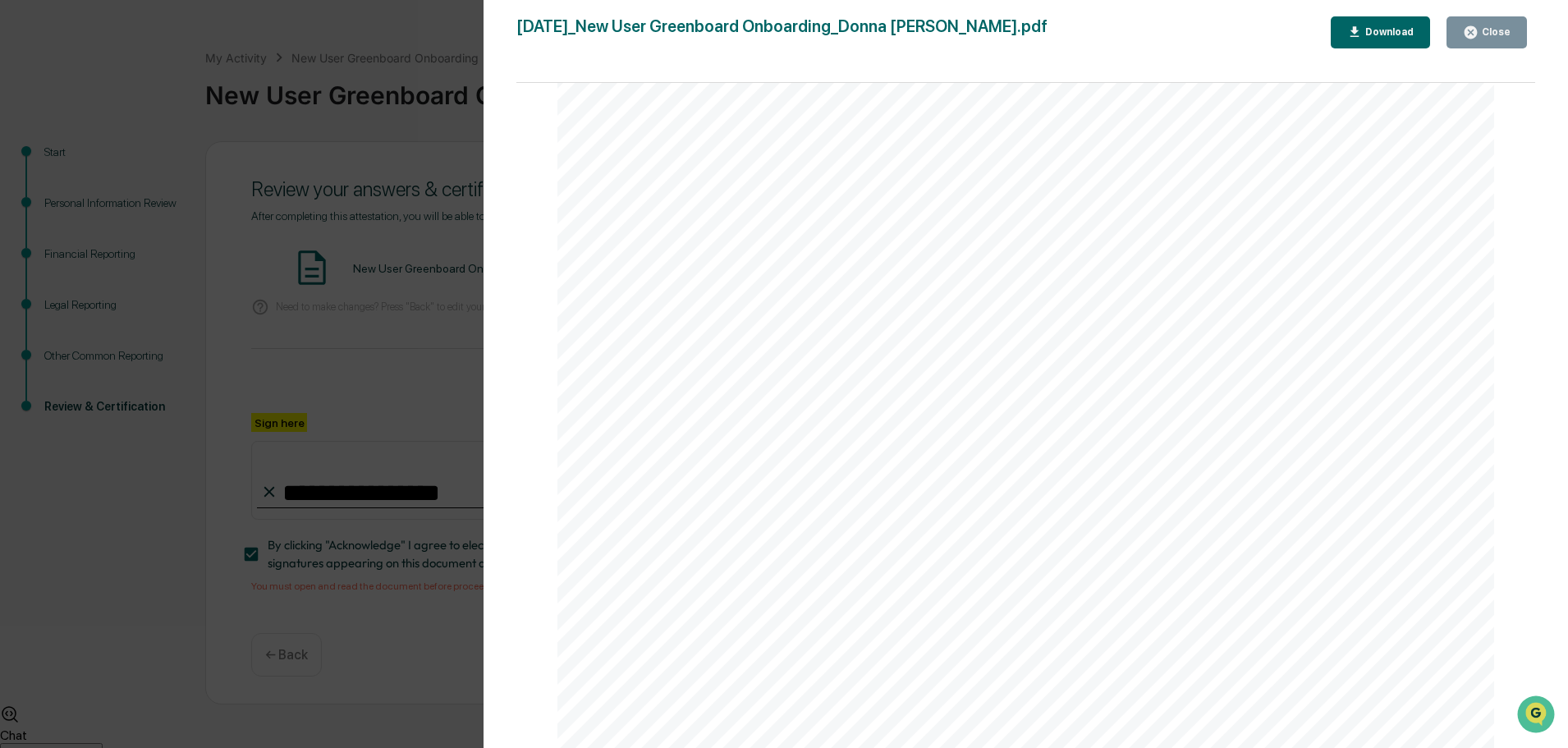
click at [387, 29] on div "Version History 10/01/2025, 05:19 PM Donna Barnhill 2025-10-01_New User Greenbo…" at bounding box center [784, 374] width 1568 height 748
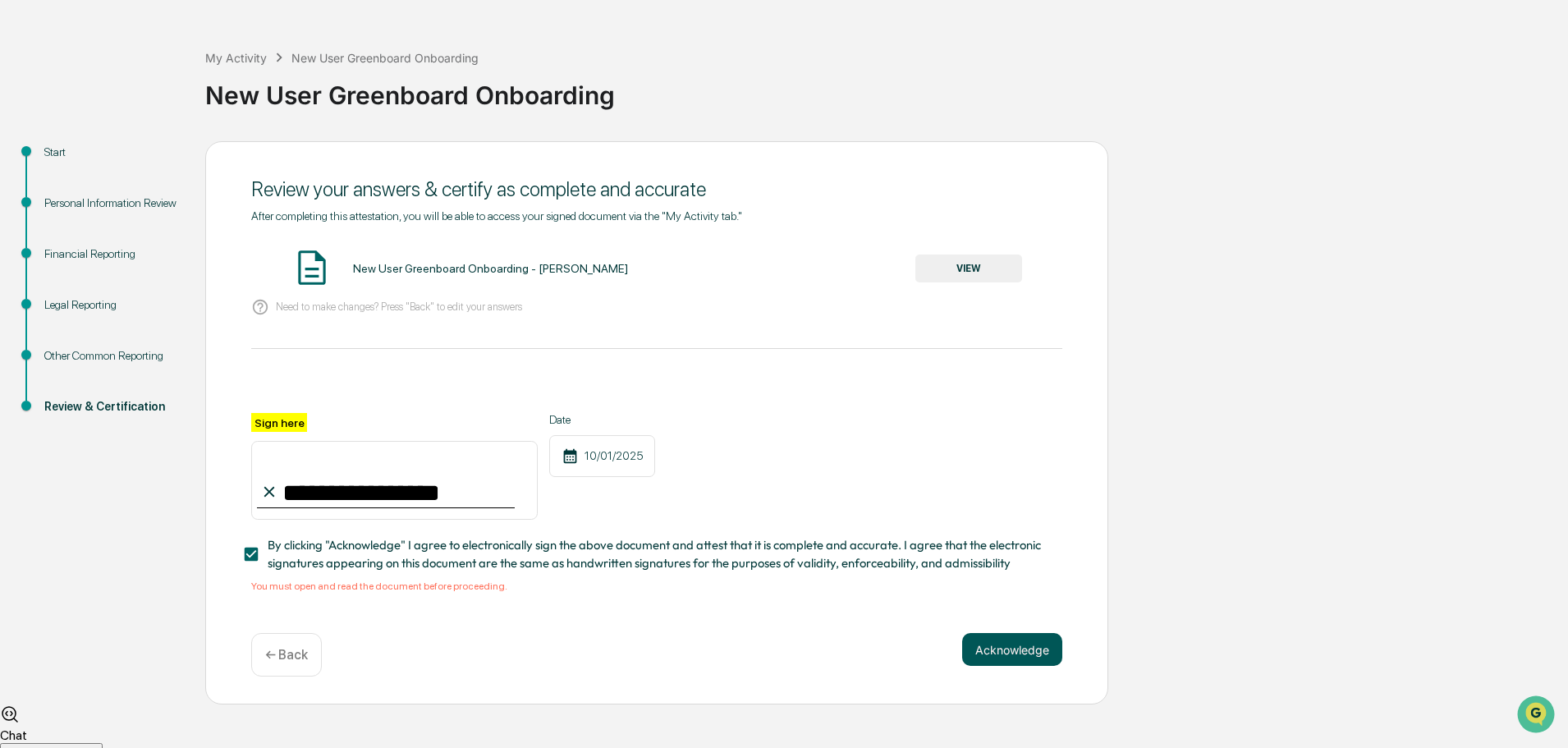
click at [1023, 666] on button "Acknowledge" at bounding box center [1012, 649] width 100 height 33
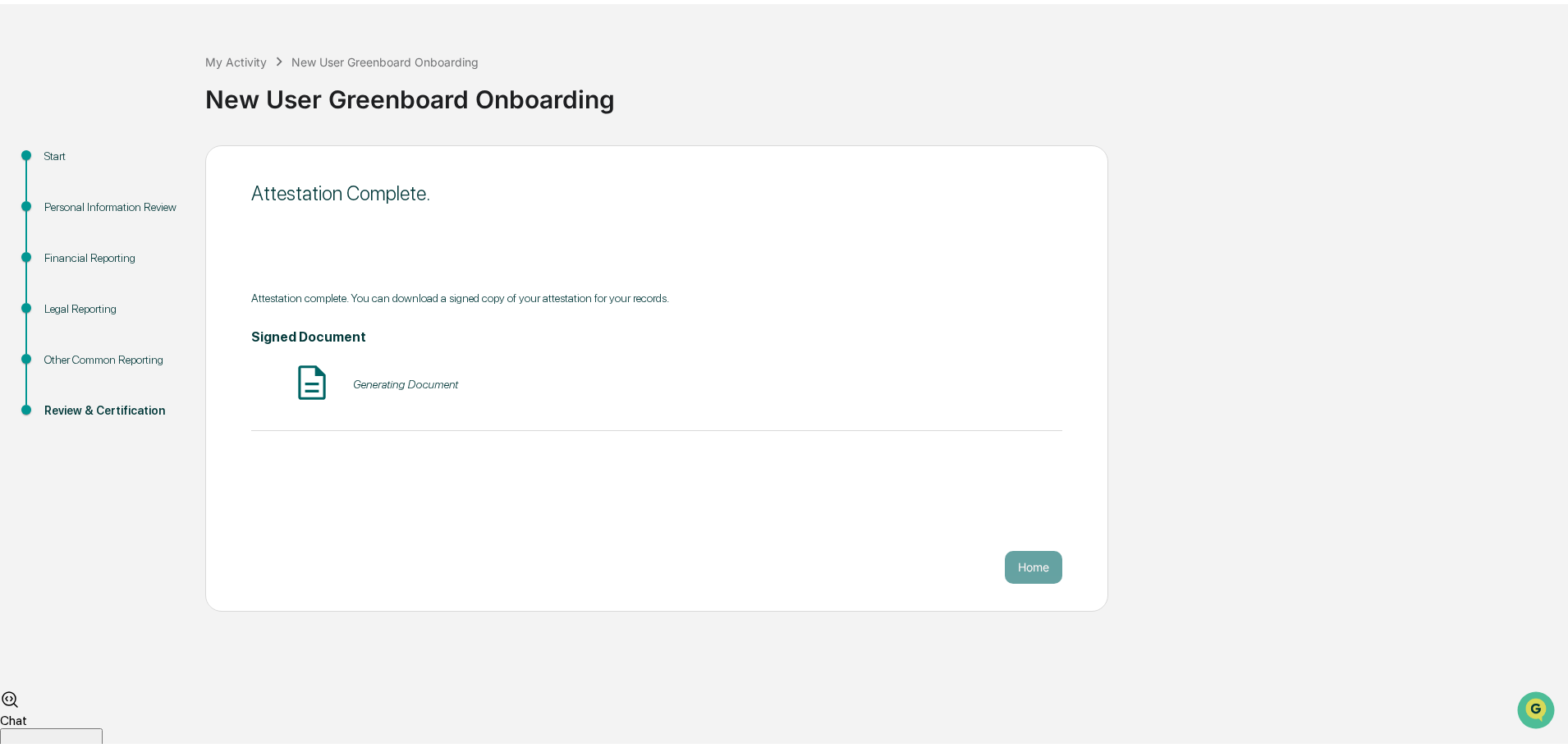
scroll to position [0, 0]
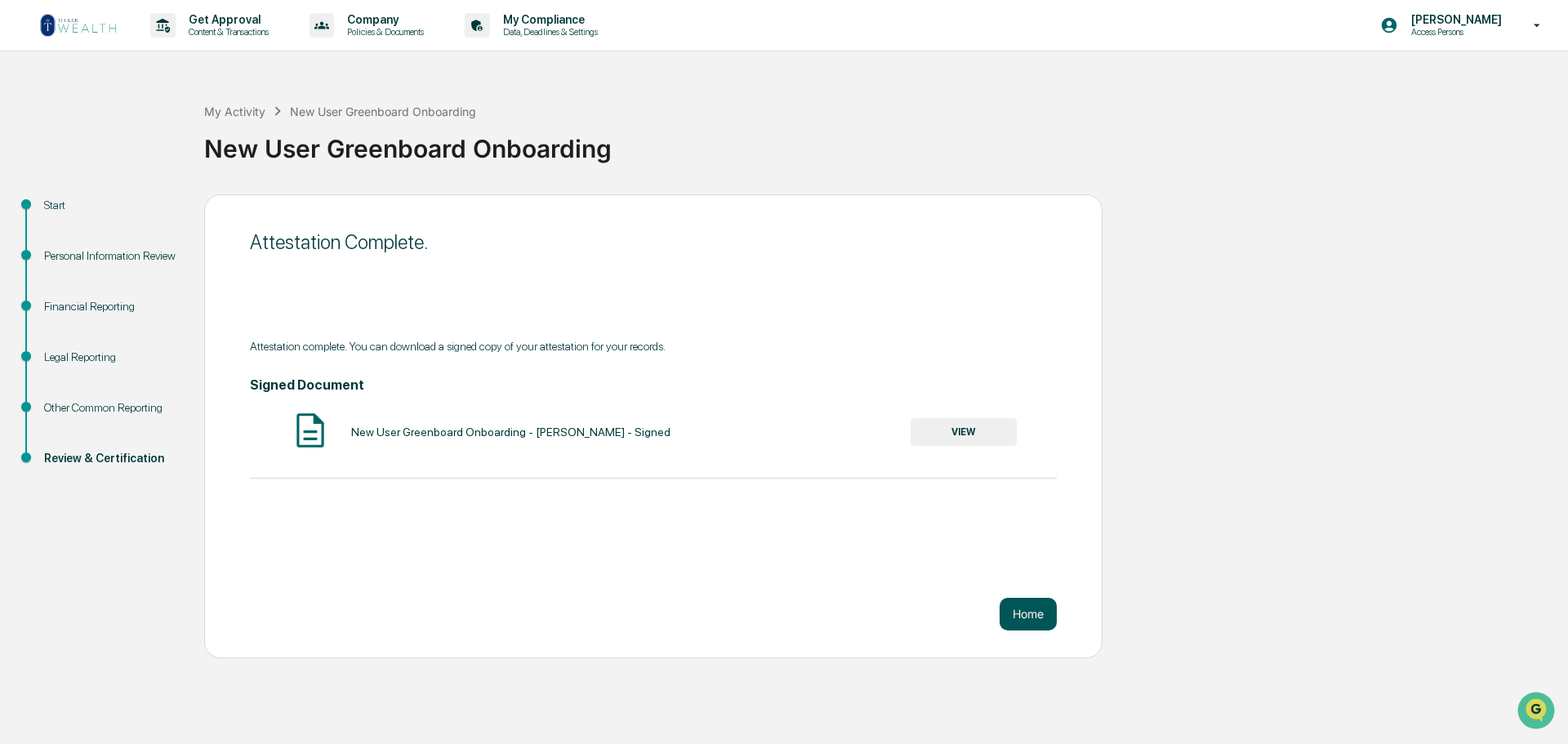
click at [1042, 630] on button "Home" at bounding box center [1029, 614] width 57 height 33
